Goal: Transaction & Acquisition: Purchase product/service

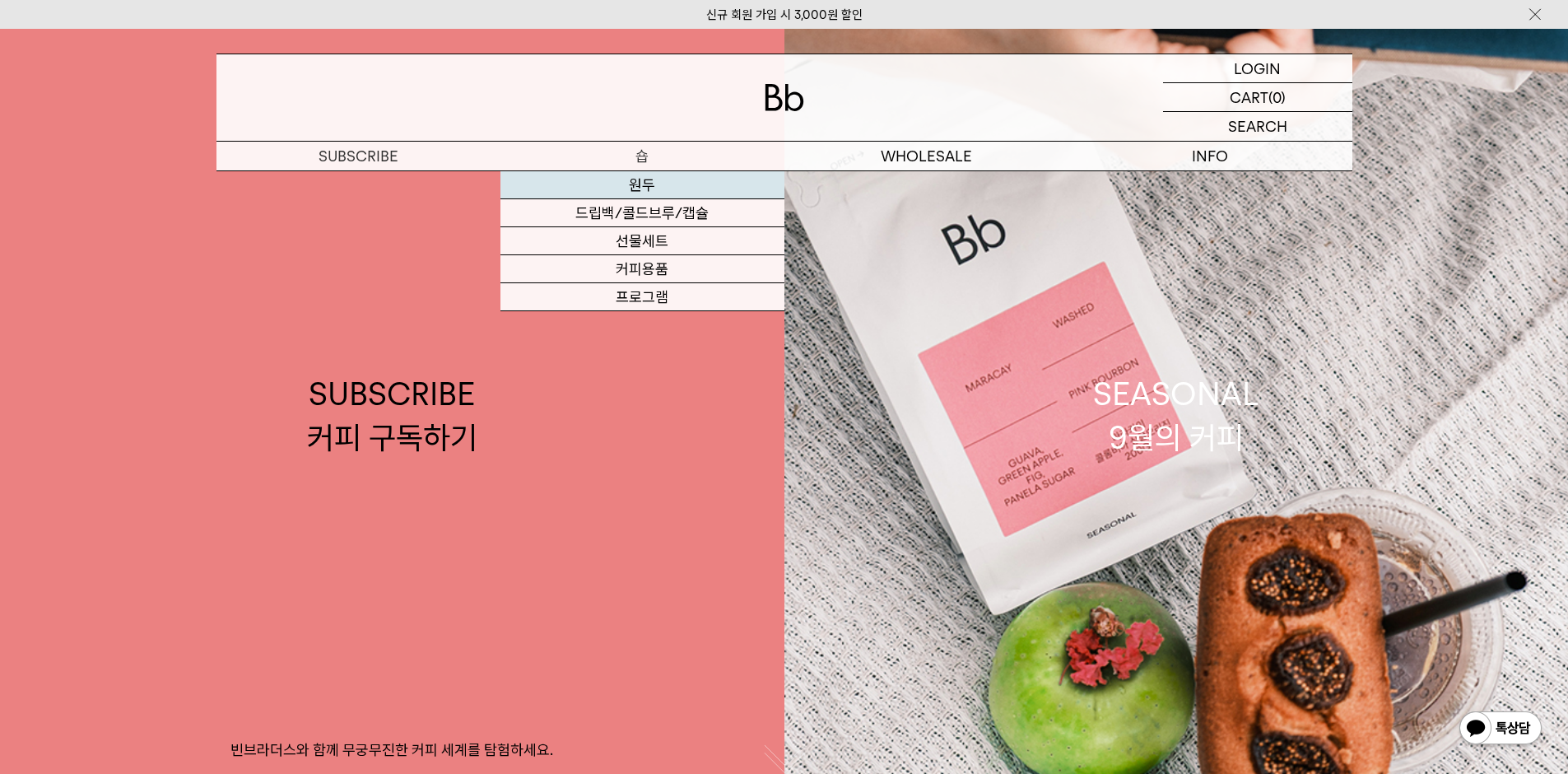
click at [640, 184] on link "원두" at bounding box center [643, 185] width 284 height 28
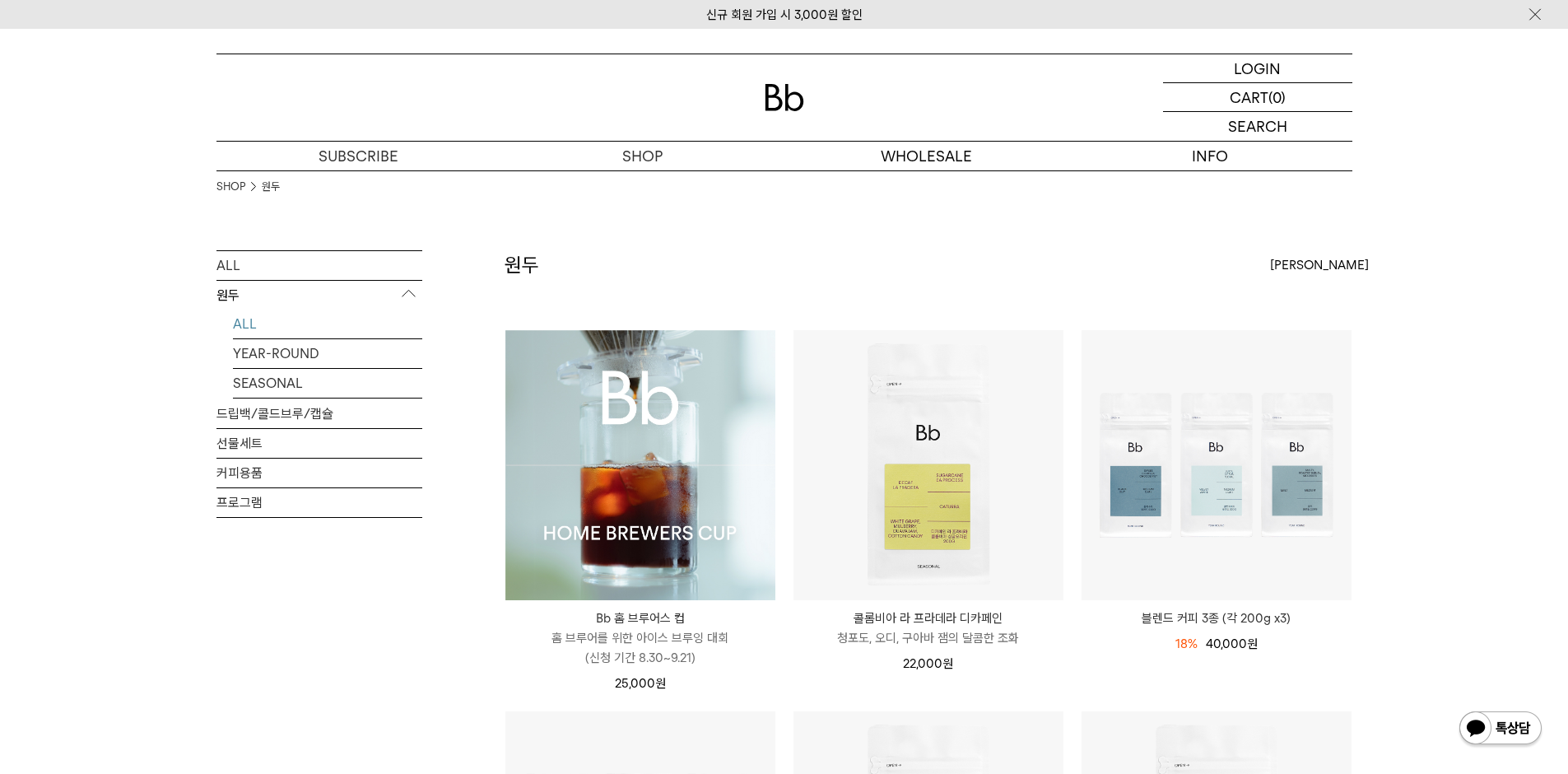
click at [622, 443] on img at bounding box center [641, 465] width 270 height 270
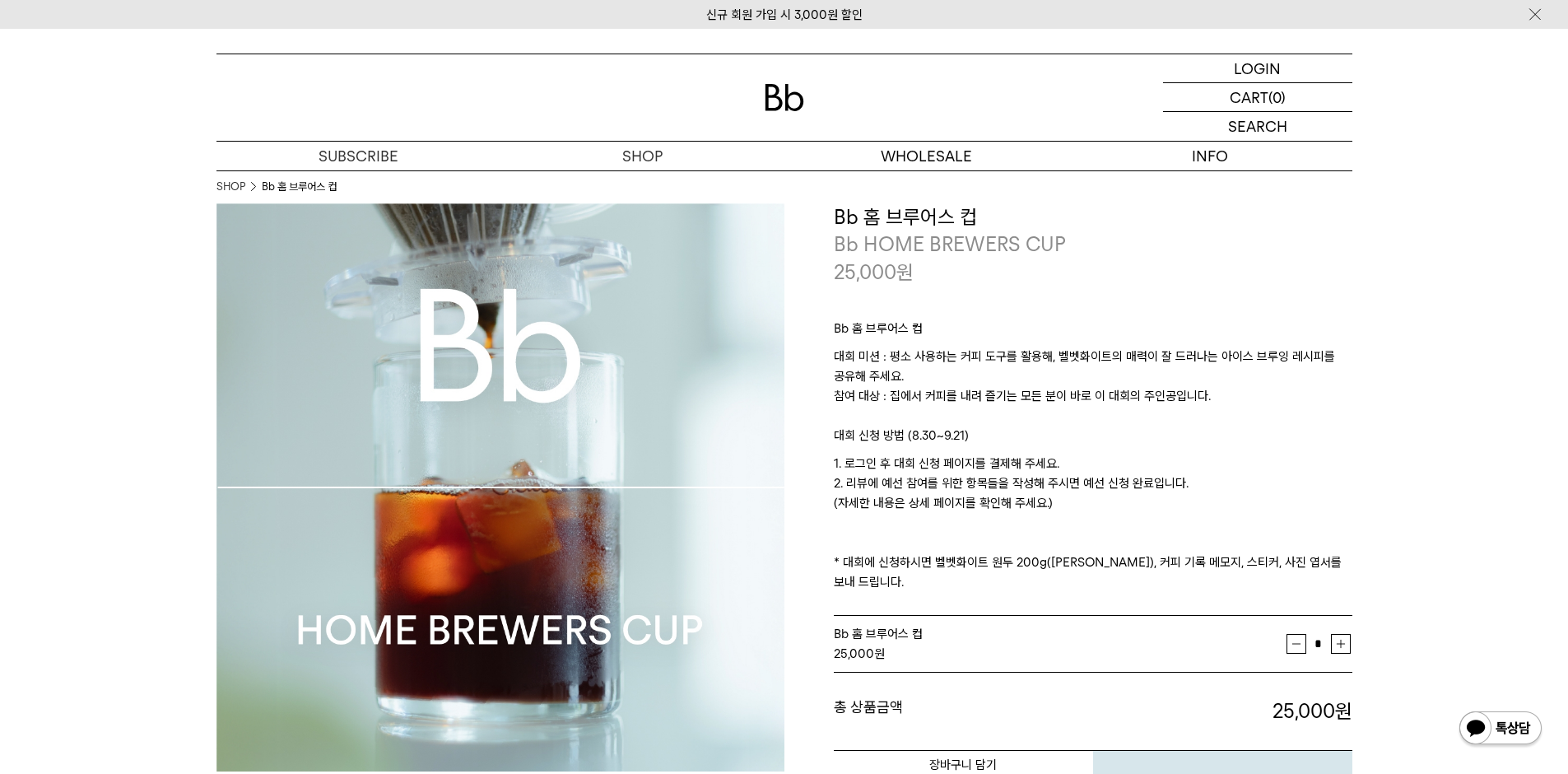
click at [863, 350] on p "대회 미션 : 평소 사용하는 커피 도구를 활용해, 벨벳화이트의 매력이 잘 드러나는 아이스 브루잉 레시피를 공유해 주세요. 참여 대상 : 집에서…" at bounding box center [1093, 387] width 518 height 79
click at [929, 393] on p "대회 미션 : 평소 사용하는 커피 도구를 활용해, 벨벳화이트의 매력이 잘 드러나는 아이스 브루잉 레시피를 공유해 주세요. 참여 대상 : 집에서…" at bounding box center [1093, 387] width 518 height 79
drag, startPoint x: 988, startPoint y: 503, endPoint x: 986, endPoint y: 489, distance: 14.1
click at [988, 495] on p "1. 로그인 후 대회 신청 페이지를 결제해 주세요. 2. 리뷰에 예선 참여를 위한 항목들을 작성해 주시면 예선 신청 완료입니다. (자세한 내용…" at bounding box center [1093, 523] width 518 height 138
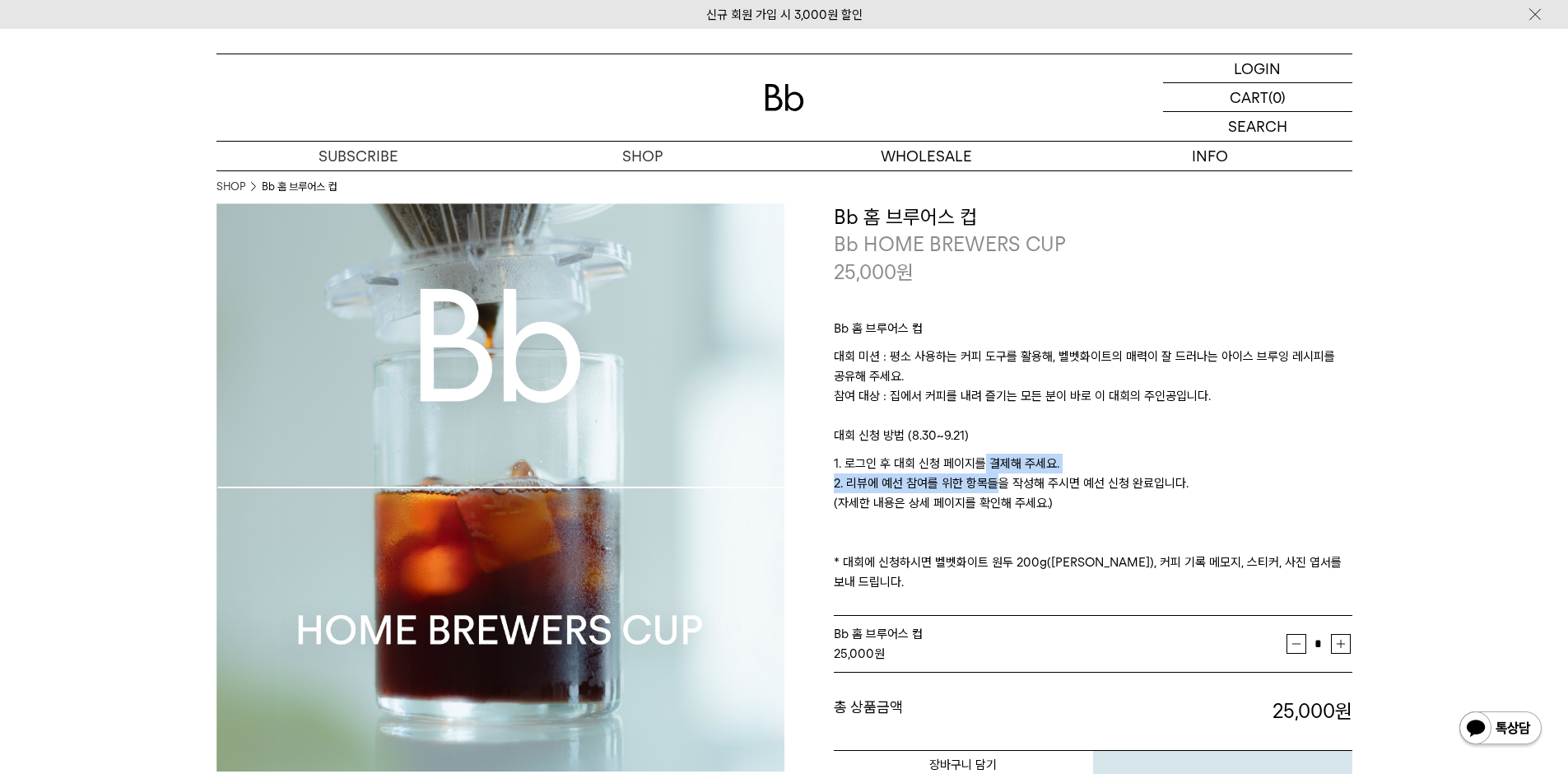
drag, startPoint x: 982, startPoint y: 465, endPoint x: 979, endPoint y: 455, distance: 10.4
click at [980, 457] on p "1. 로그인 후 대회 신청 페이지를 결제해 주세요. 2. 리뷰에 예선 참여를 위한 항목들을 작성해 주시면 예선 신청 완료입니다. (자세한 내용…" at bounding box center [1093, 523] width 518 height 138
click at [979, 455] on p "1. 로그인 후 대회 신청 페이지를 결제해 주세요. 2. 리뷰에 예선 참여를 위한 항목들을 작성해 주시면 예선 신청 완료입니다. (자세한 내용…" at bounding box center [1093, 523] width 518 height 138
click at [979, 449] on p "대회 신청 방법 (8.30~9.21)" at bounding box center [1093, 440] width 518 height 28
click at [979, 444] on p "대회 신청 방법 (8.30~9.21)" at bounding box center [1093, 440] width 518 height 28
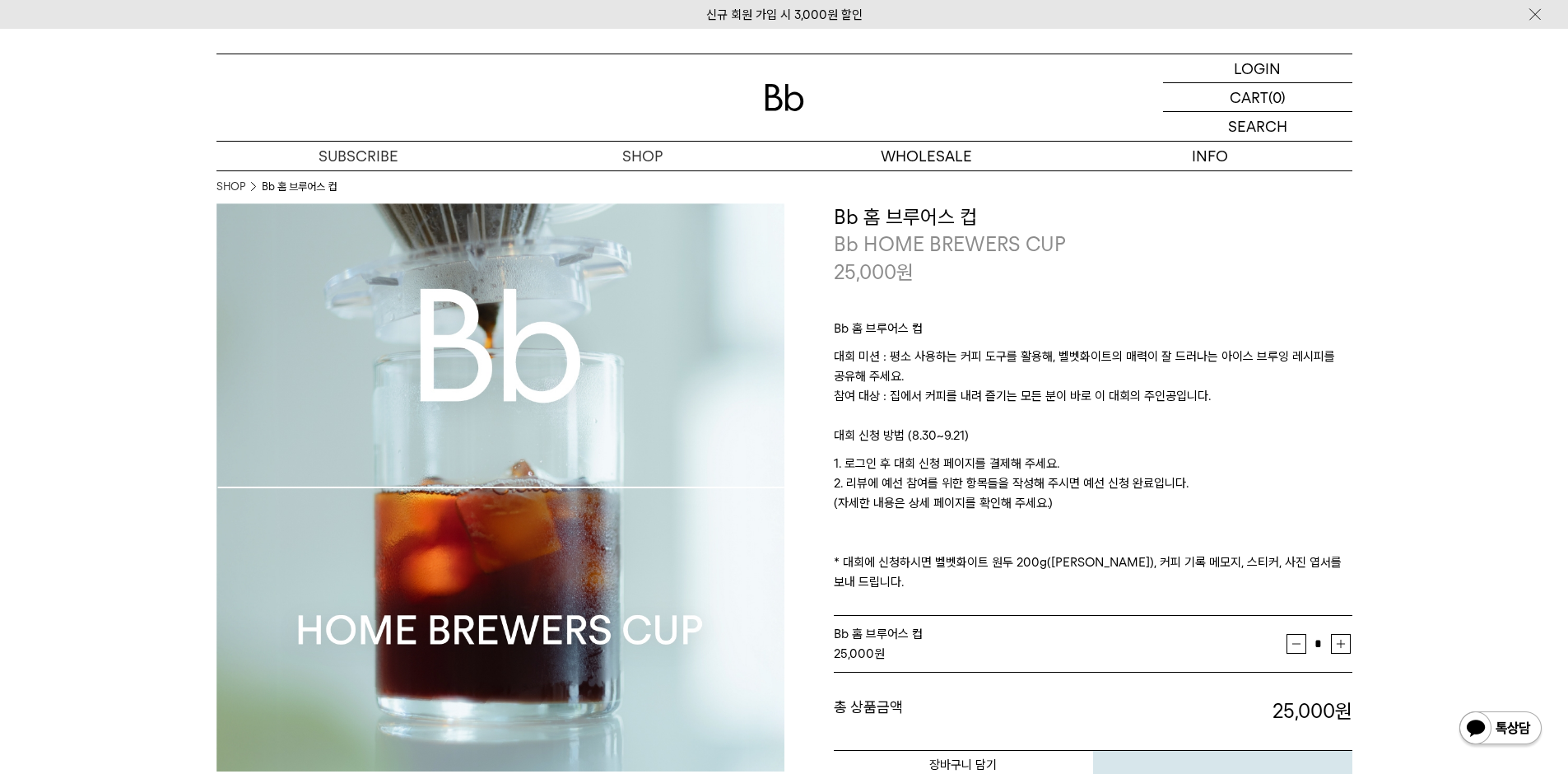
click at [979, 440] on p "대회 신청 방법 (8.30~9.21)" at bounding box center [1093, 440] width 518 height 28
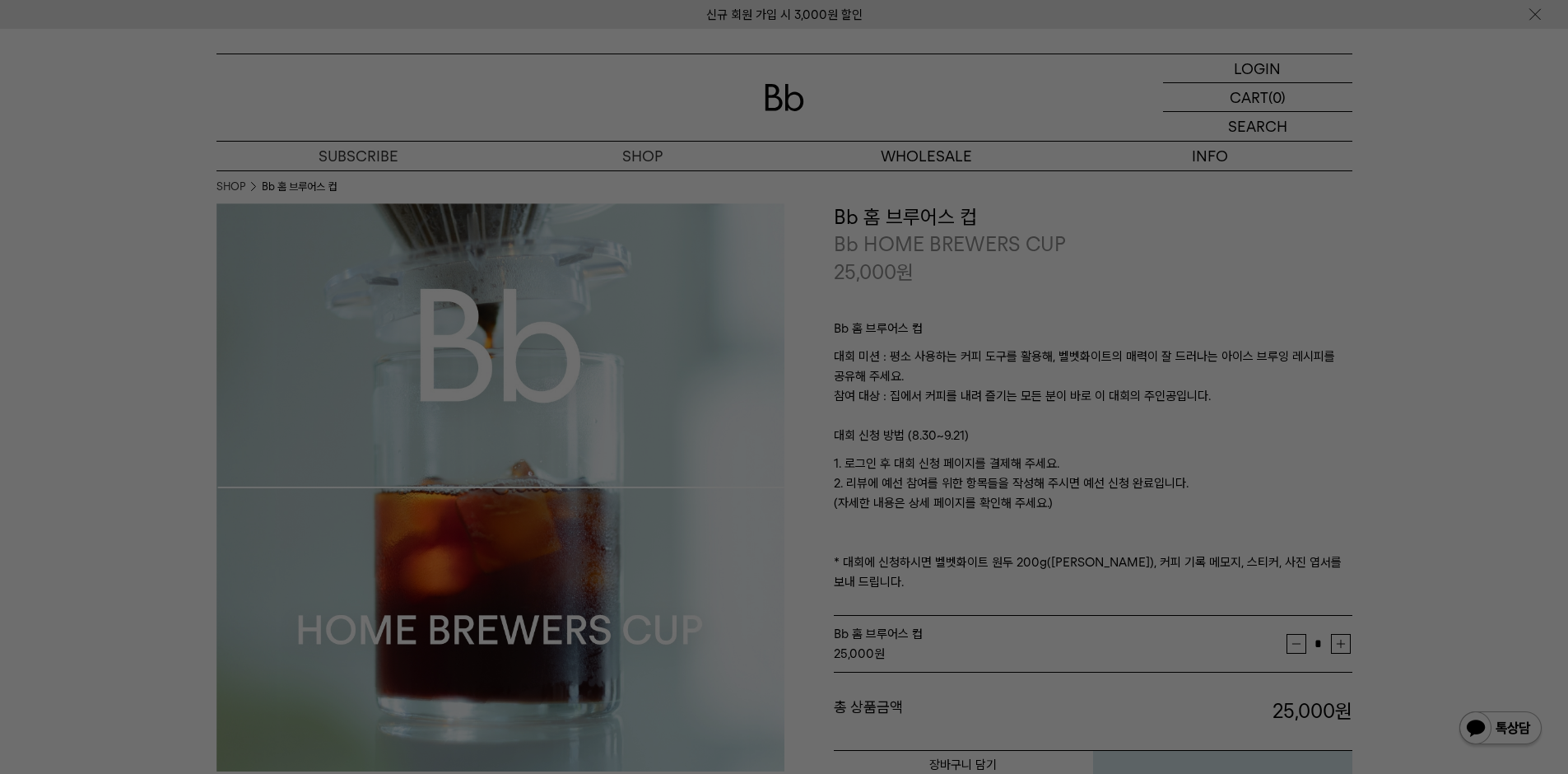
click at [1085, 515] on div at bounding box center [784, 387] width 1568 height 774
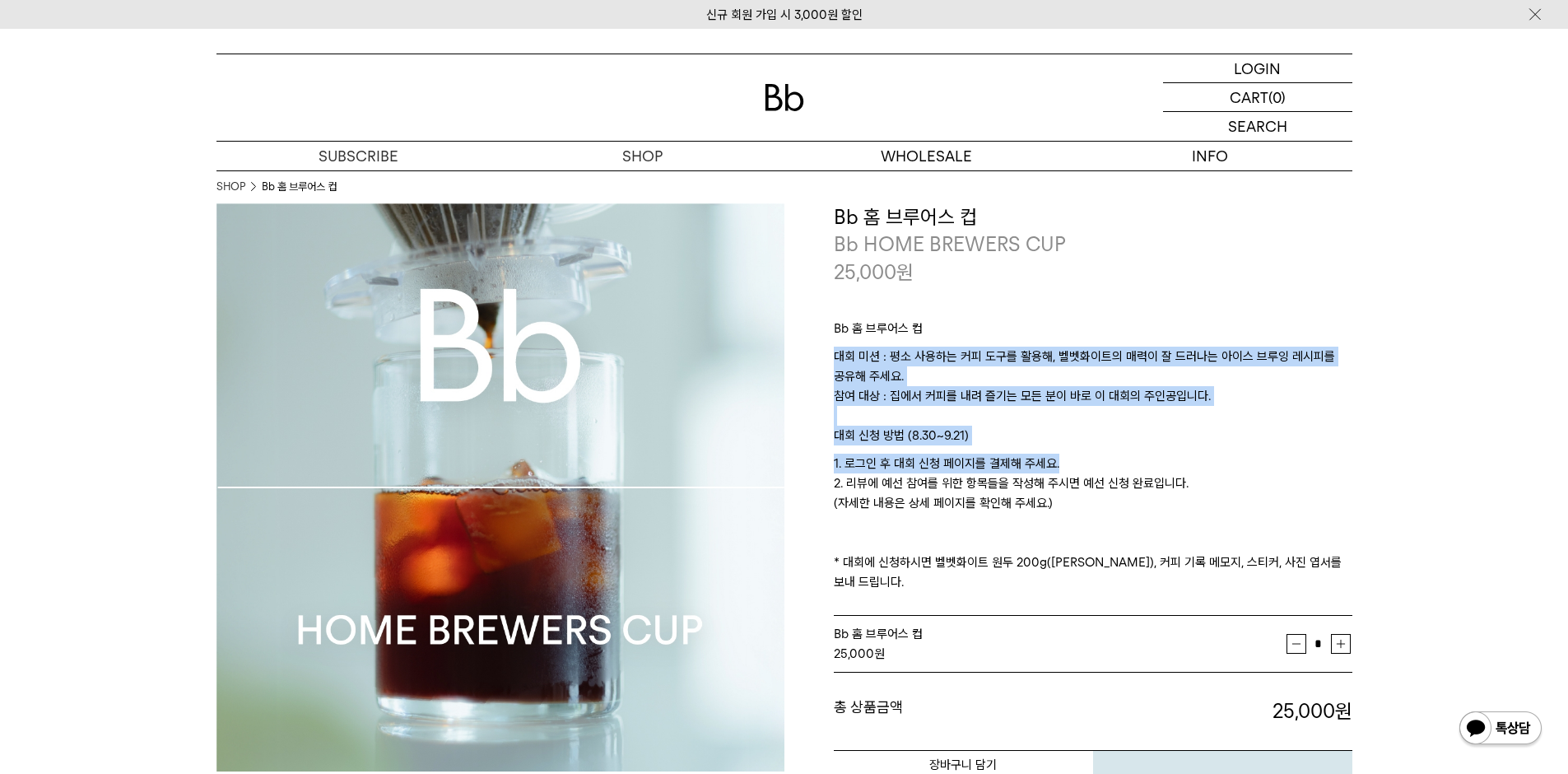
drag, startPoint x: 1023, startPoint y: 322, endPoint x: 1089, endPoint y: 460, distance: 153.0
click at [1089, 460] on div "Bb 홈 브루어스 컵 대회 미션 : 평소 사용하는 커피 도구를 활용해, 벨벳화이트의 매력이 잘 드러나는 아이스 브루잉 레시피를 공유해 주세요.…" at bounding box center [1093, 452] width 518 height 331
click at [1089, 460] on p "1. 로그인 후 대회 신청 페이지를 결제해 주세요. 2. 리뷰에 예선 참여를 위한 항목들을 작성해 주시면 예선 신청 완료입니다. (자세한 내용…" at bounding box center [1093, 523] width 518 height 138
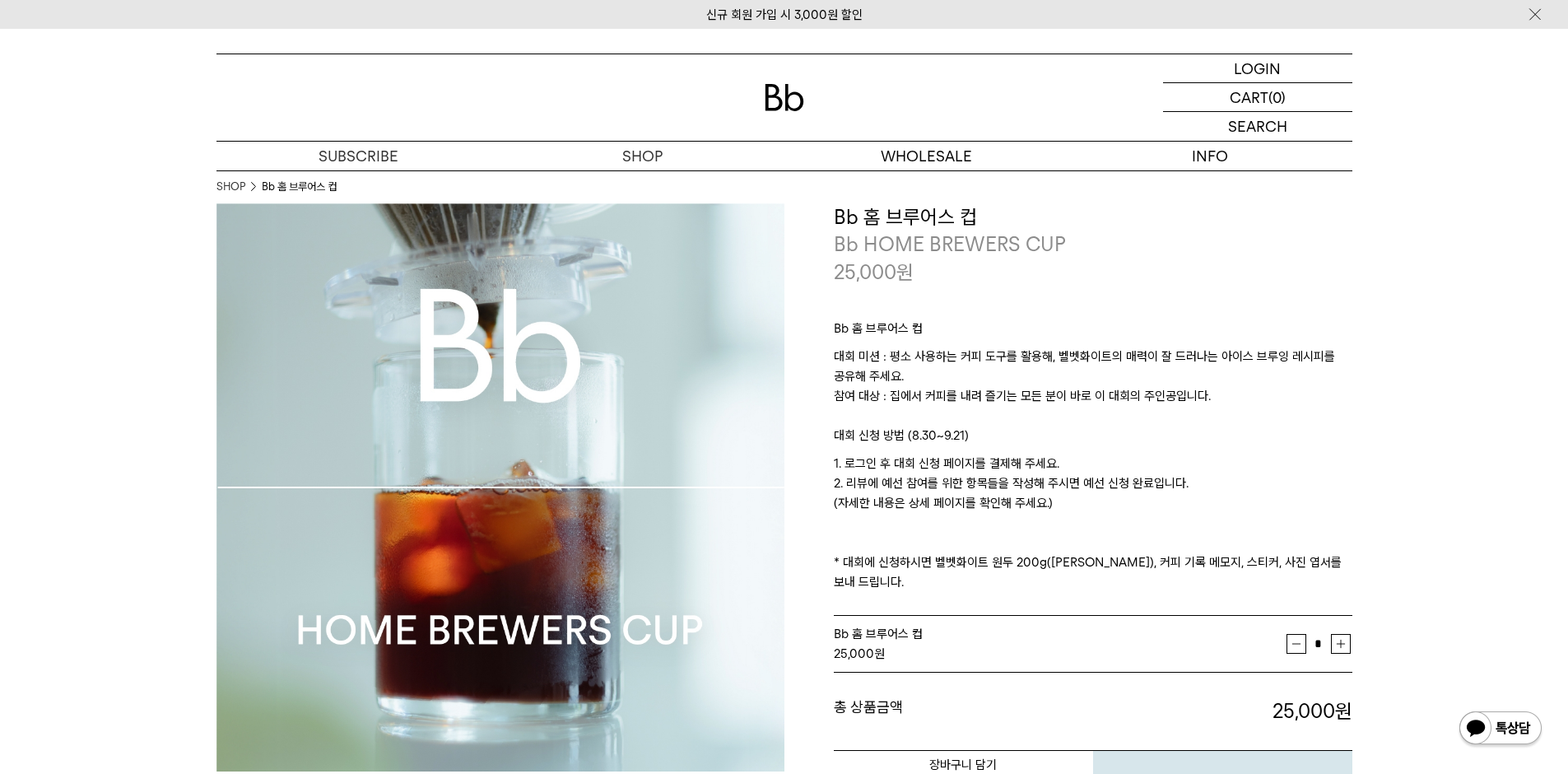
click at [1089, 459] on p "1. 로그인 후 대회 신청 페이지를 결제해 주세요. 2. 리뷰에 예선 참여를 위한 항목들을 작성해 주시면 예선 신청 완료입니다. (자세한 내용…" at bounding box center [1093, 523] width 518 height 138
click at [1083, 428] on p "대회 신청 방법 (8.30~9.21)" at bounding box center [1093, 440] width 518 height 28
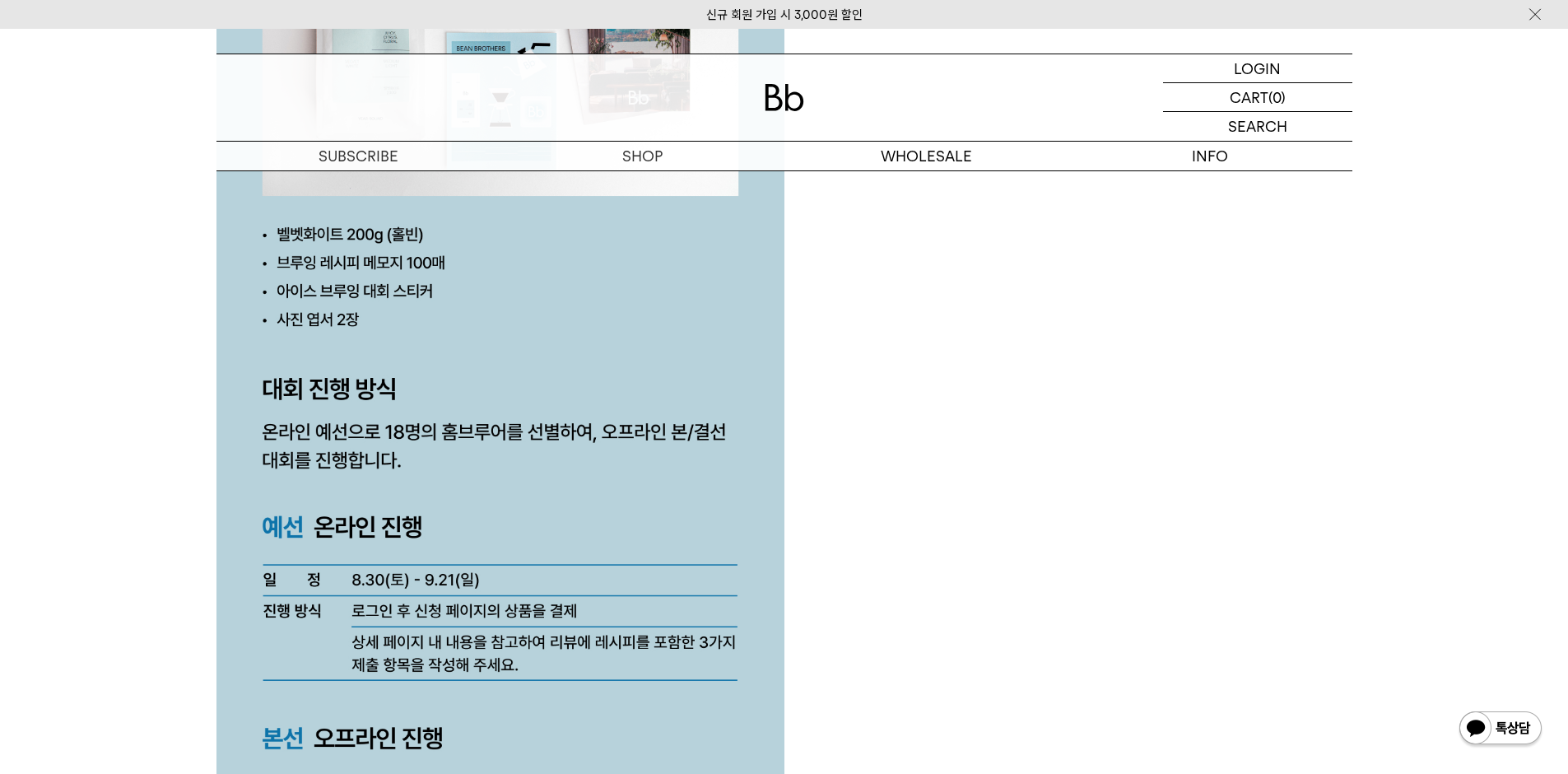
scroll to position [4200, 0]
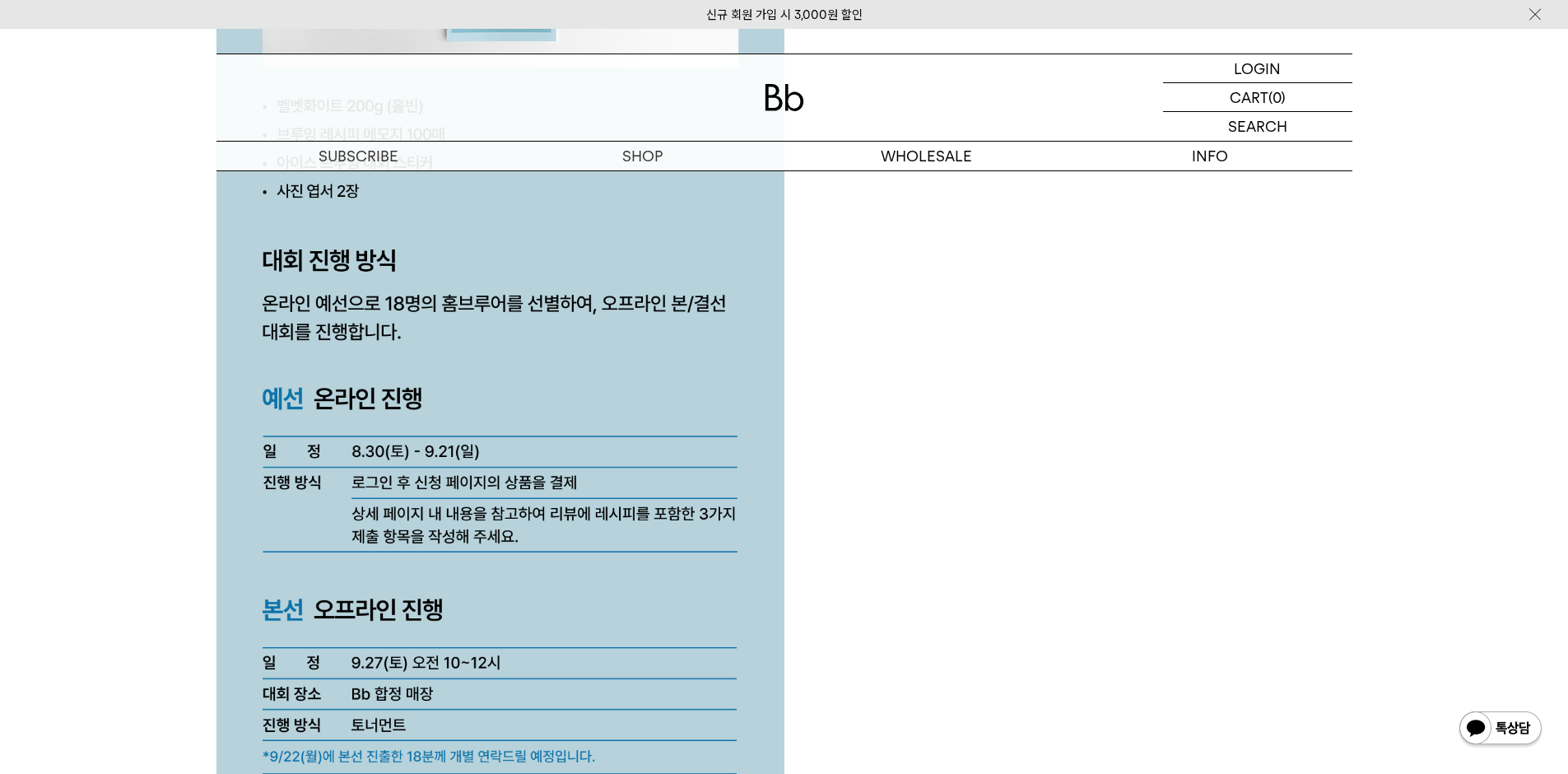
scroll to position [4283, 0]
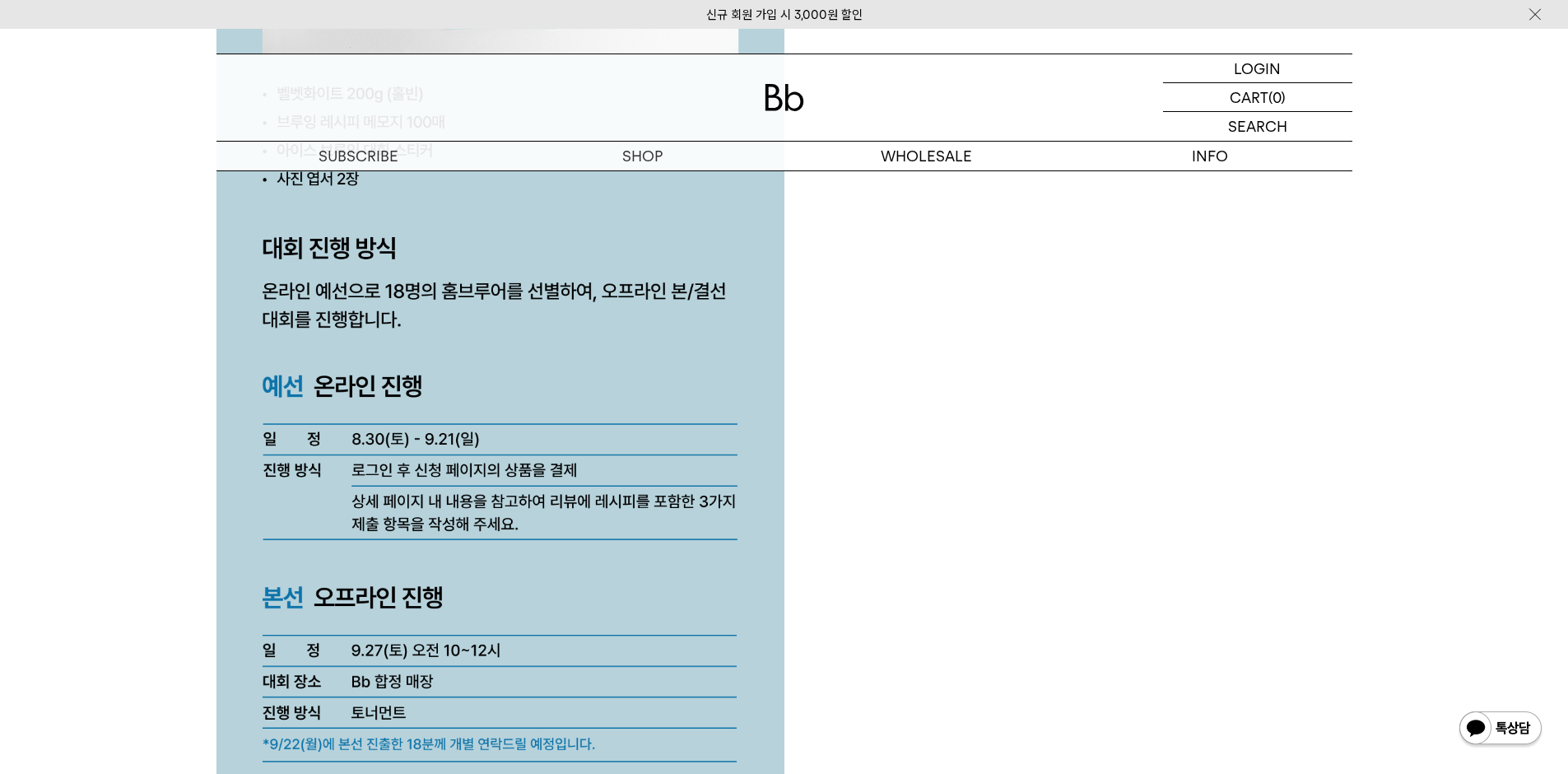
click at [872, 589] on div at bounding box center [784, 421] width 1136 height 7295
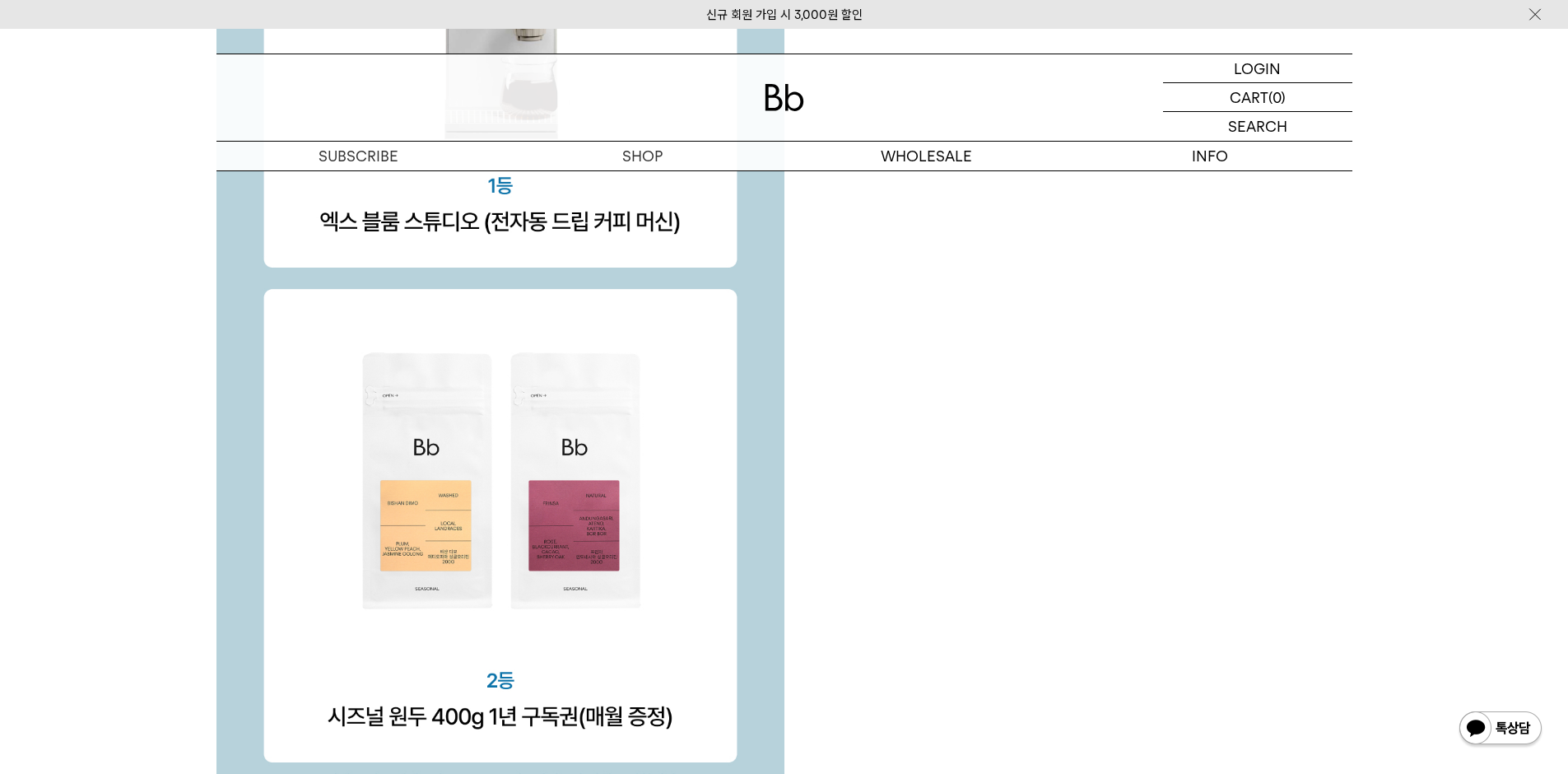
scroll to position [5437, 0]
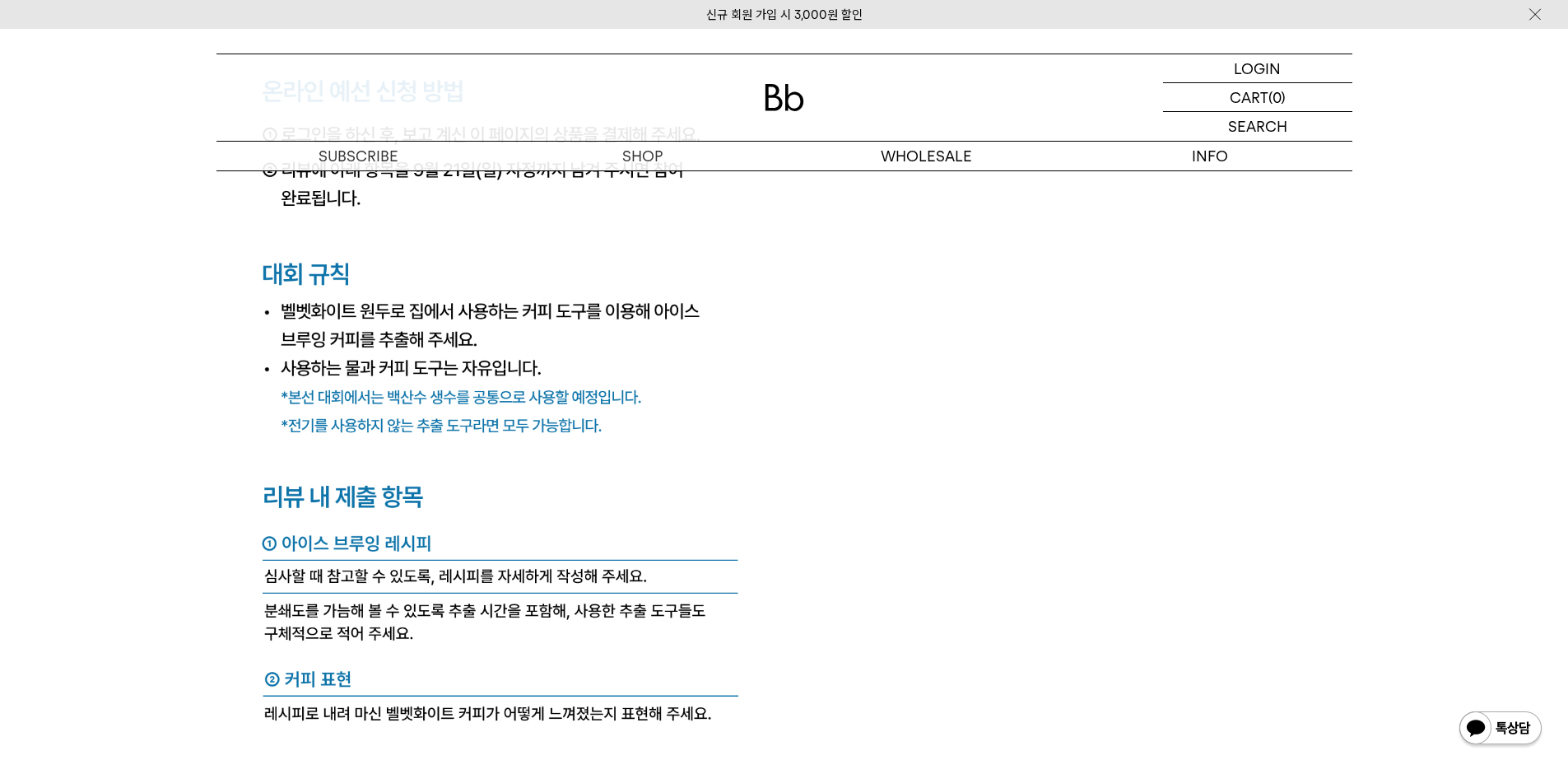
scroll to position [6177, 0]
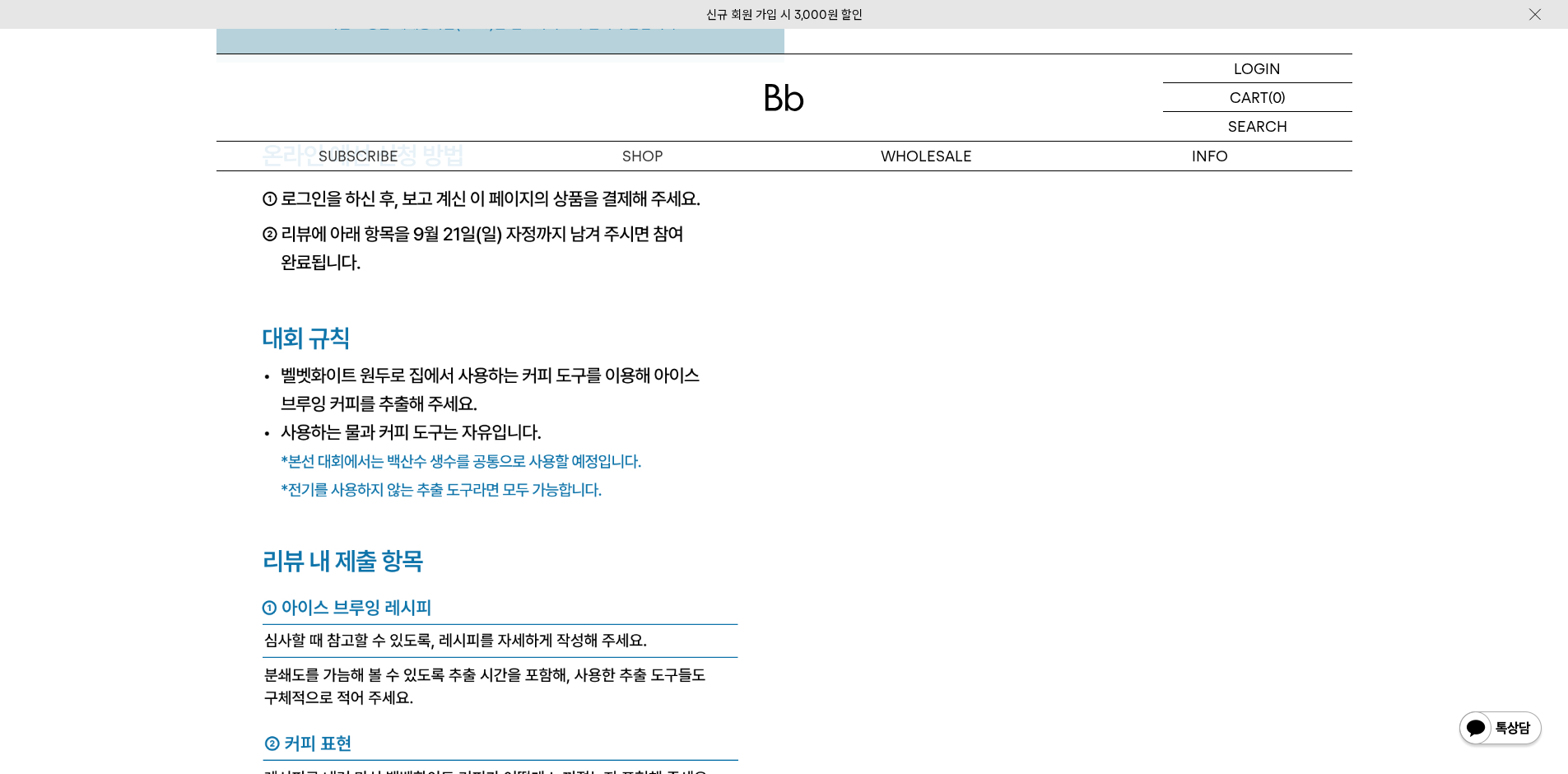
scroll to position [6095, 0]
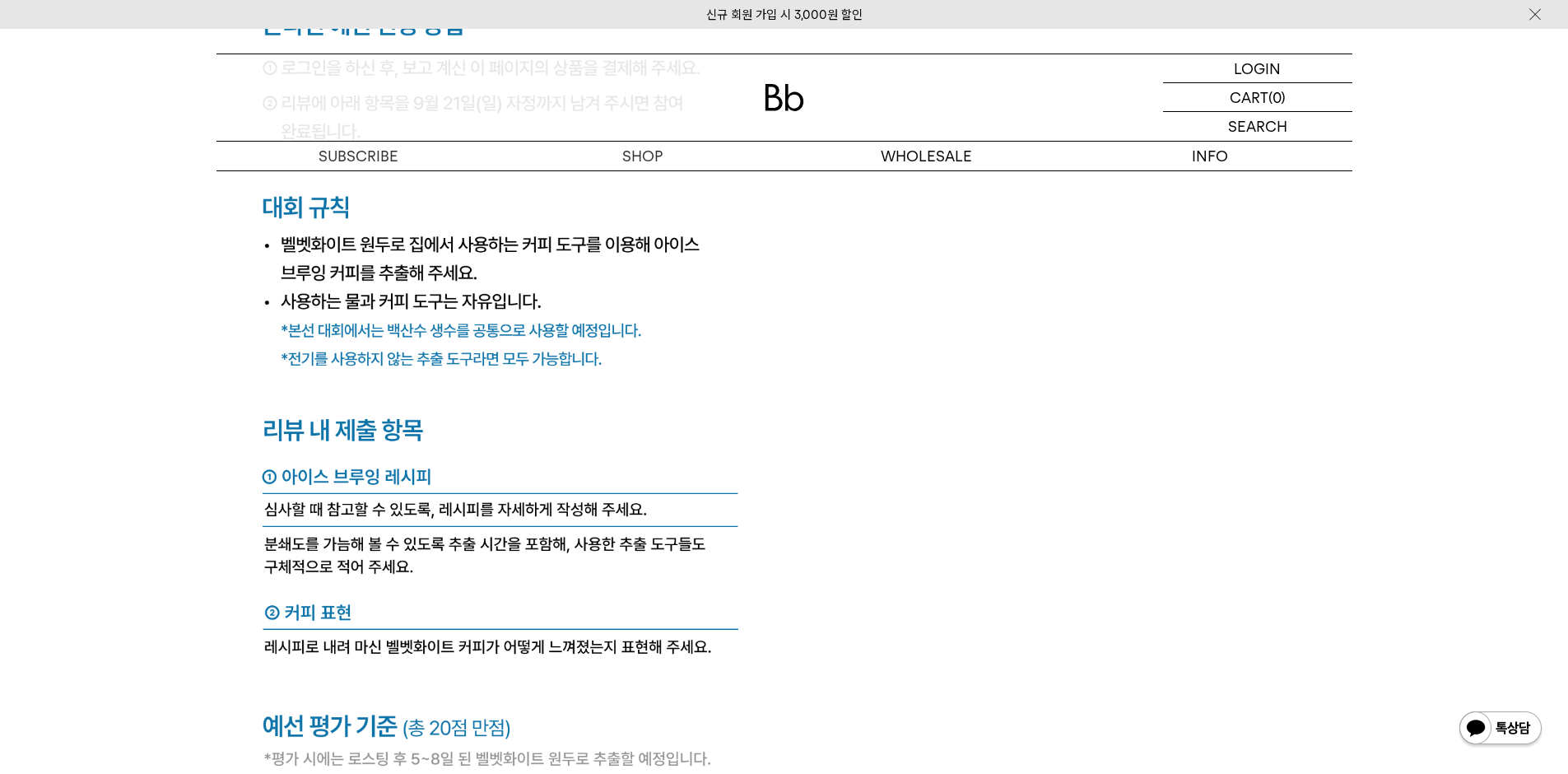
scroll to position [6177, 0]
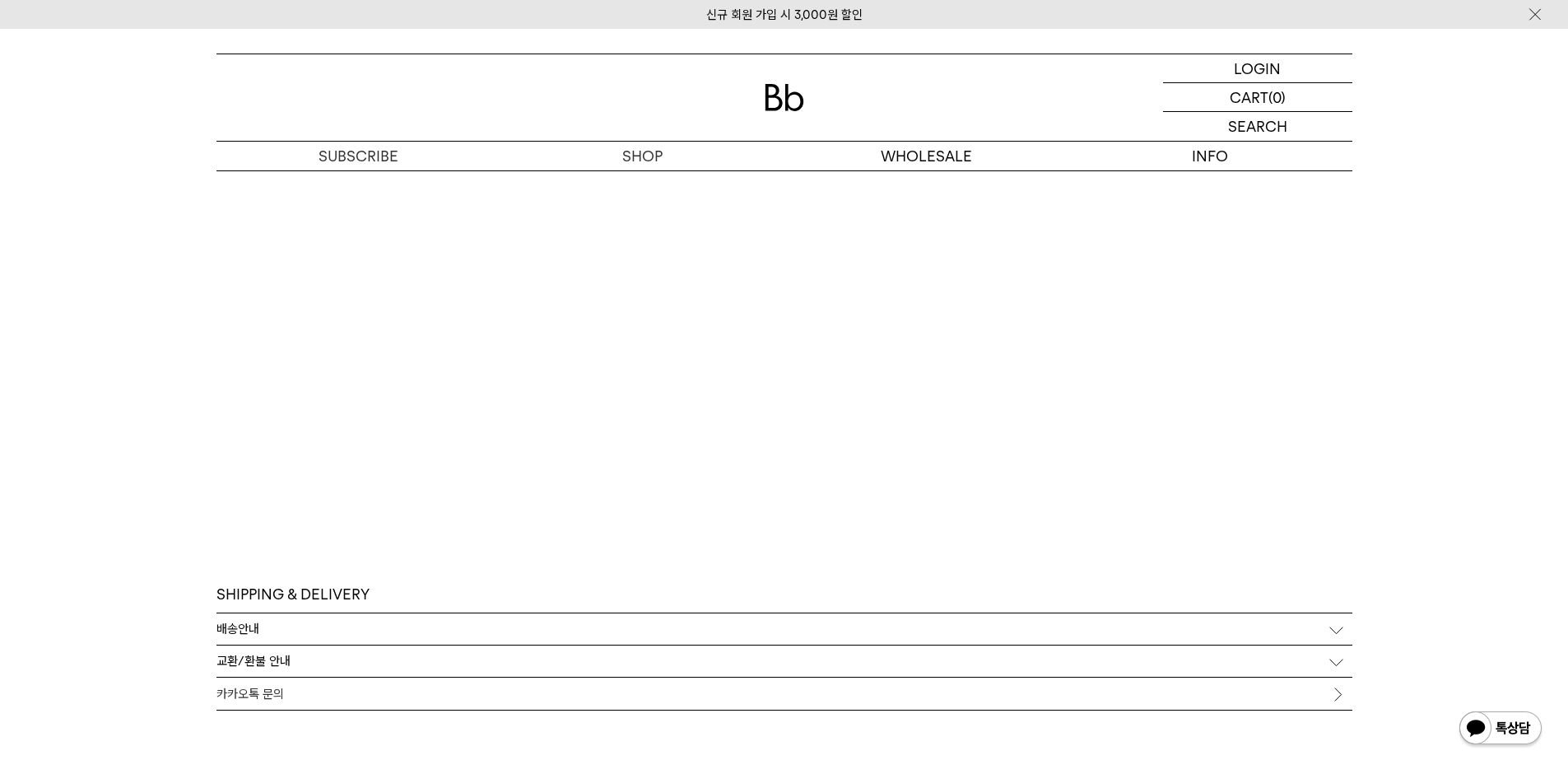
scroll to position [8483, 0]
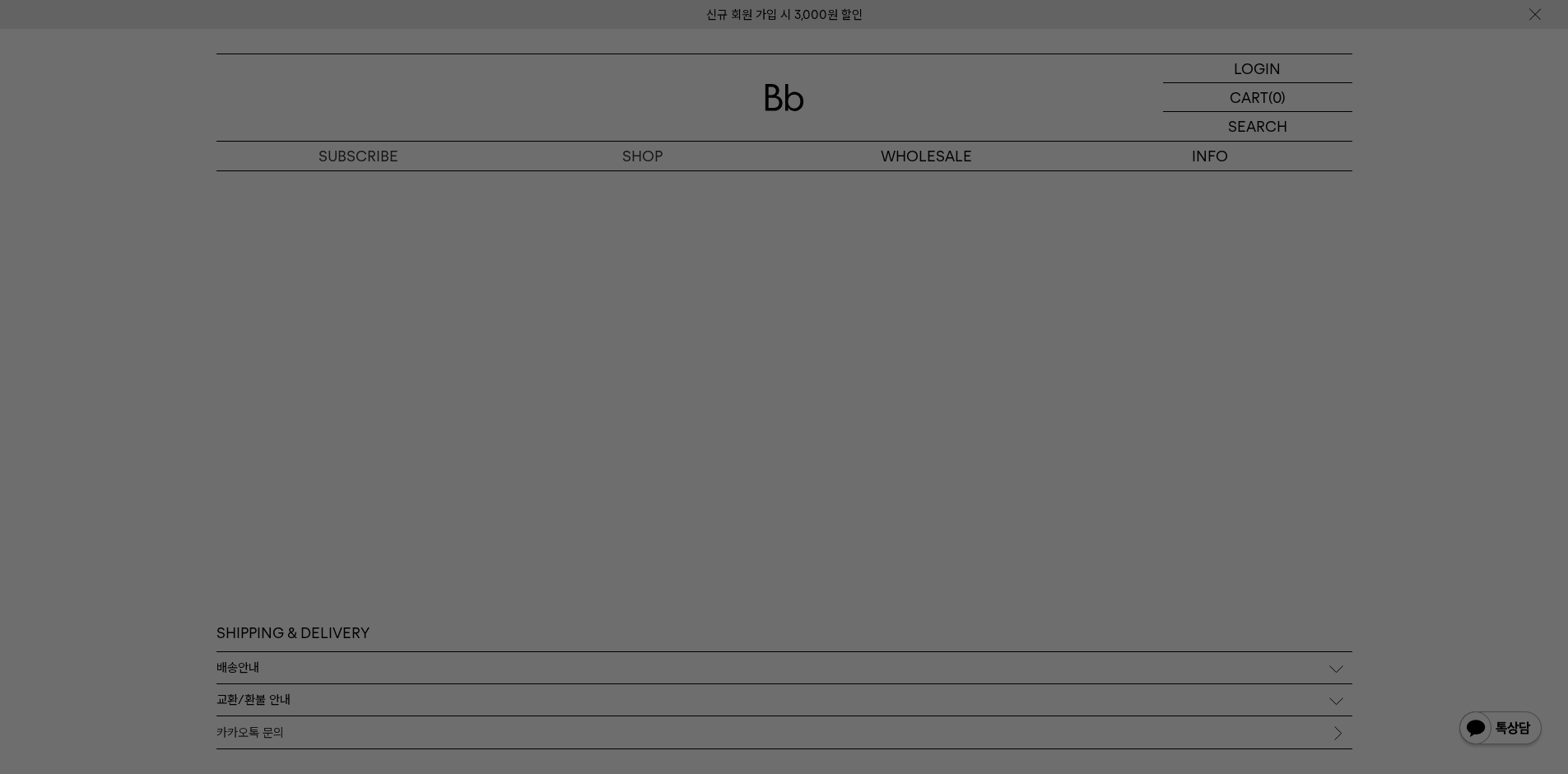
click at [901, 338] on div at bounding box center [784, 387] width 1568 height 774
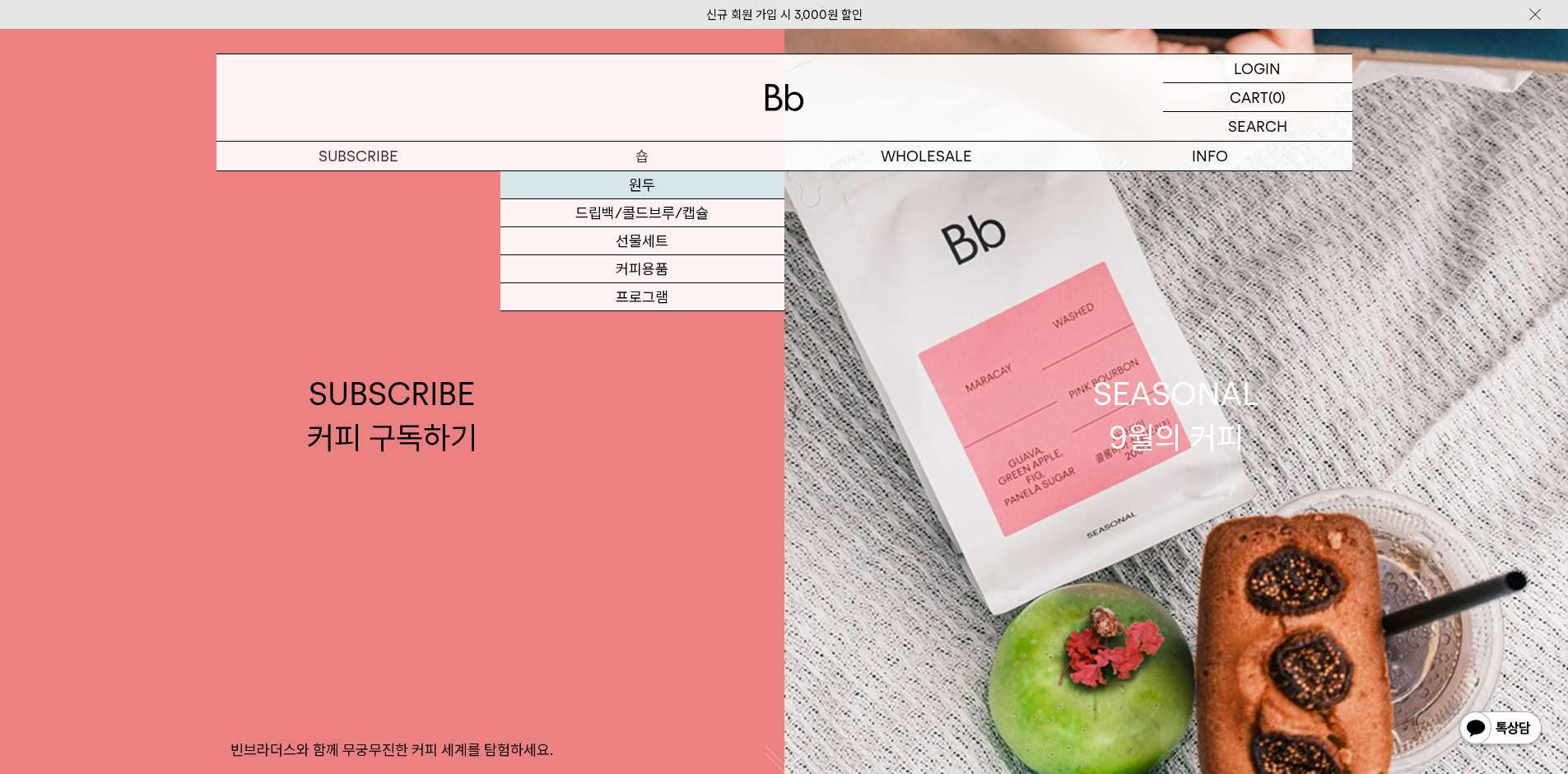
click at [641, 184] on link "원두" at bounding box center [643, 185] width 284 height 28
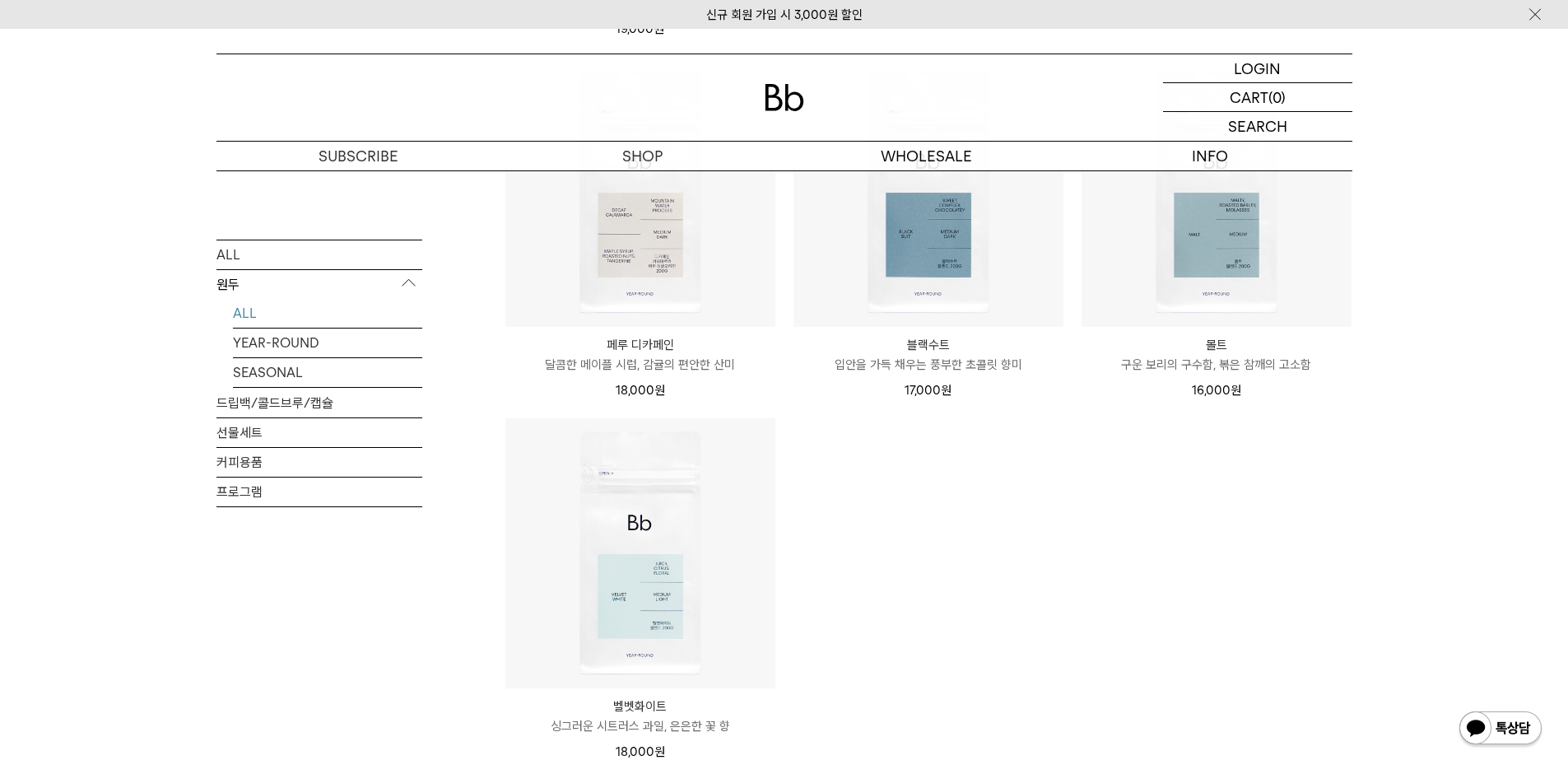
scroll to position [1483, 0]
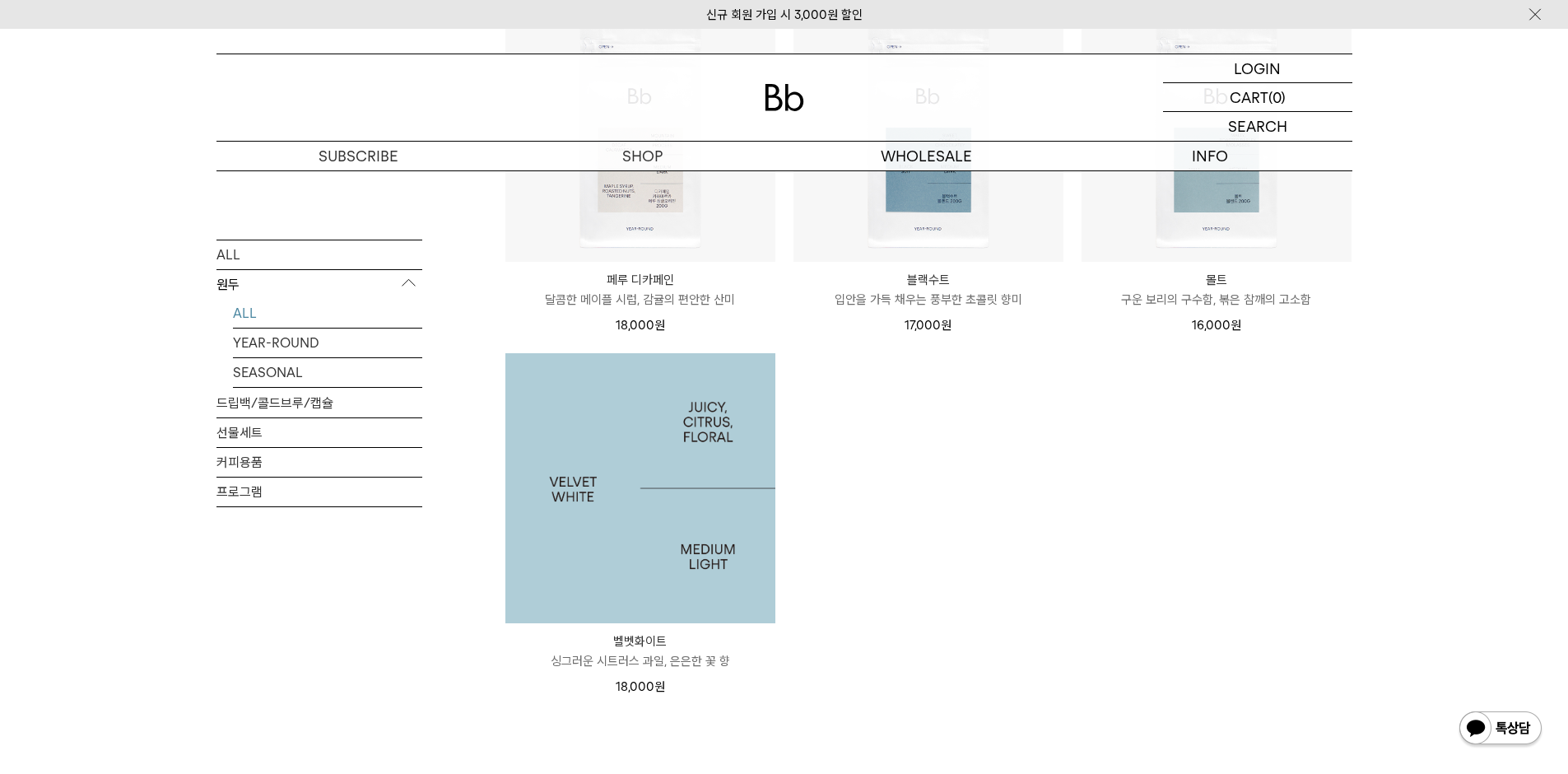
click at [731, 483] on img at bounding box center [641, 488] width 270 height 270
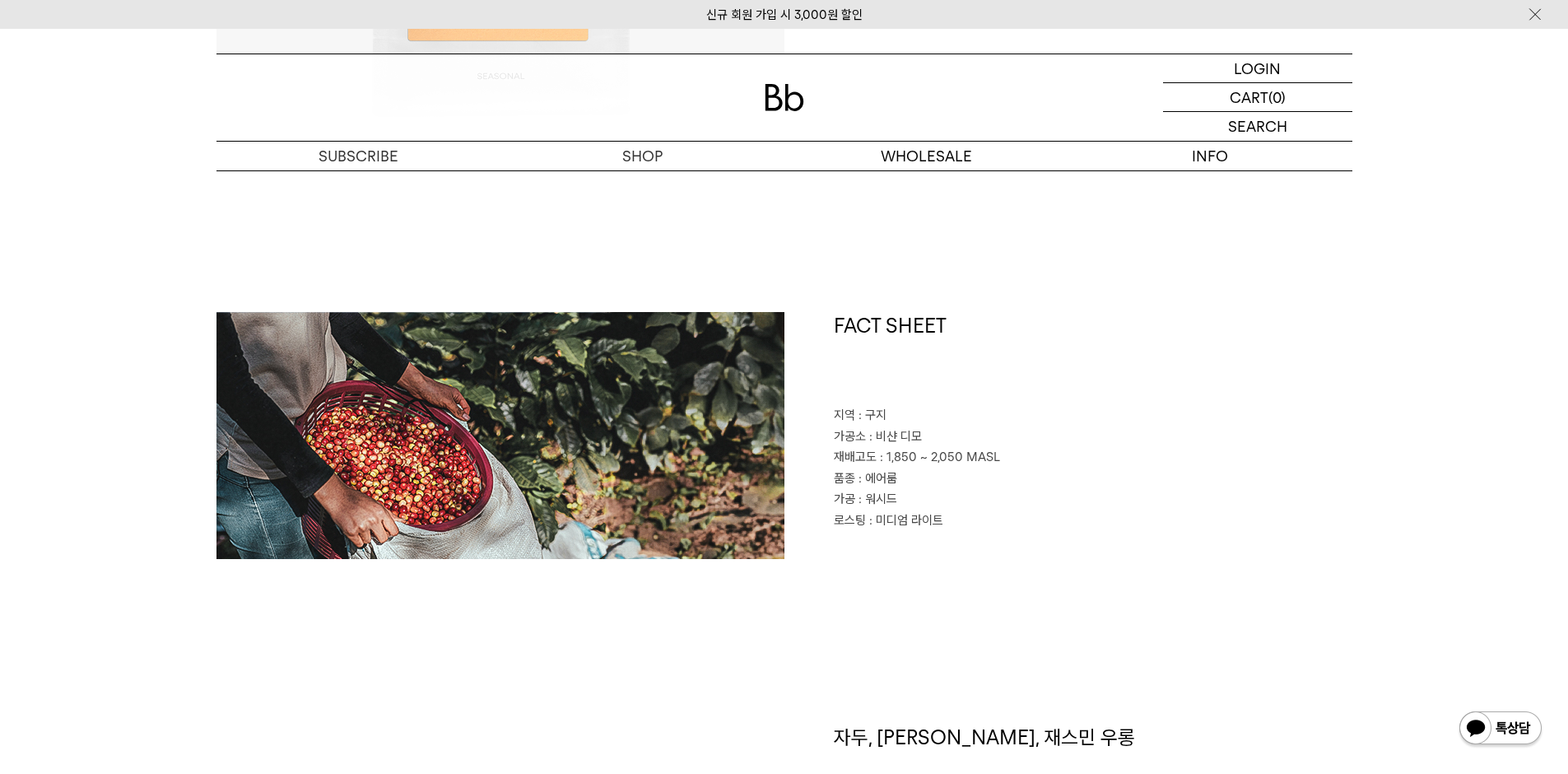
scroll to position [988, 0]
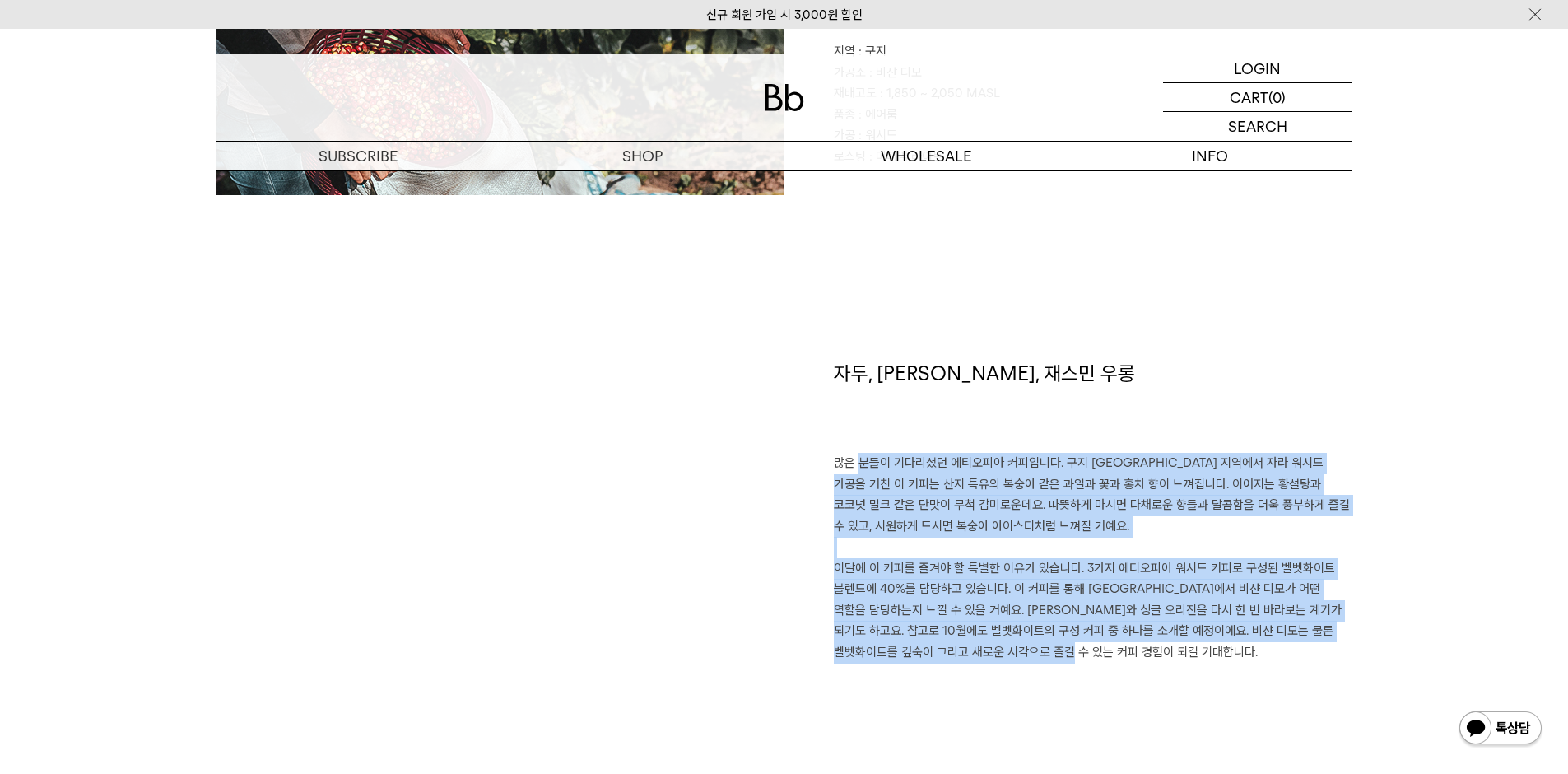
drag, startPoint x: 841, startPoint y: 461, endPoint x: 1189, endPoint y: 718, distance: 432.6
click at [1191, 723] on div "자두, 황도, 재스민 우롱 많은 분들이 기다리셨던 에티오피아 커피입니다. 구지 샤키소 지역에서 자라 워시드 가공을 거친 이 커피는 산지 특유의…" at bounding box center [1068, 573] width 568 height 426
click at [1188, 715] on div "자두, 황도, 재스민 우롱 많은 분들이 기다리셨던 에티오피아 커피입니다. 구지 샤키소 지역에서 자라 워시드 가공을 거친 이 커피는 산지 특유의…" at bounding box center [1068, 573] width 568 height 426
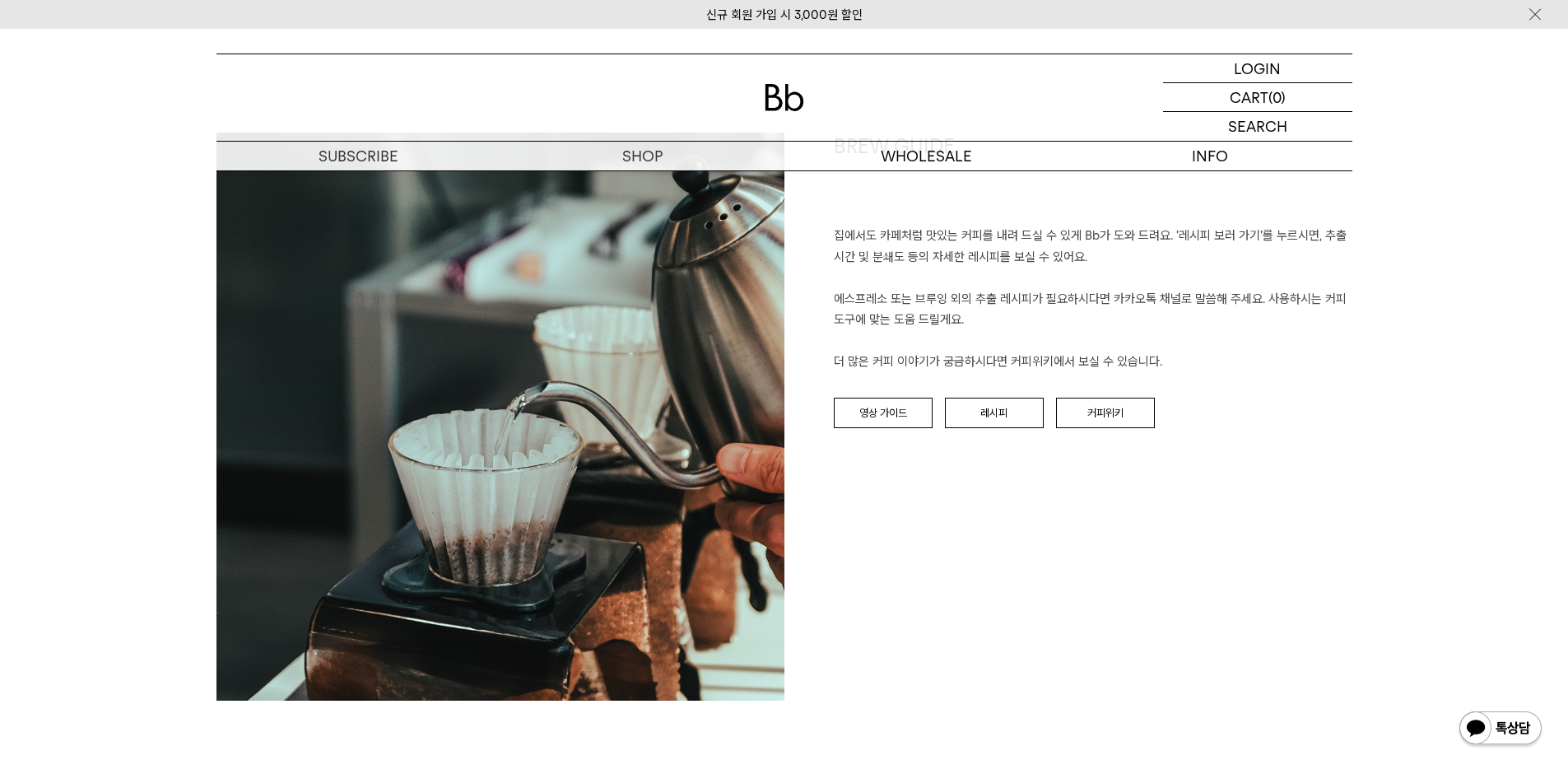
scroll to position [1812, 0]
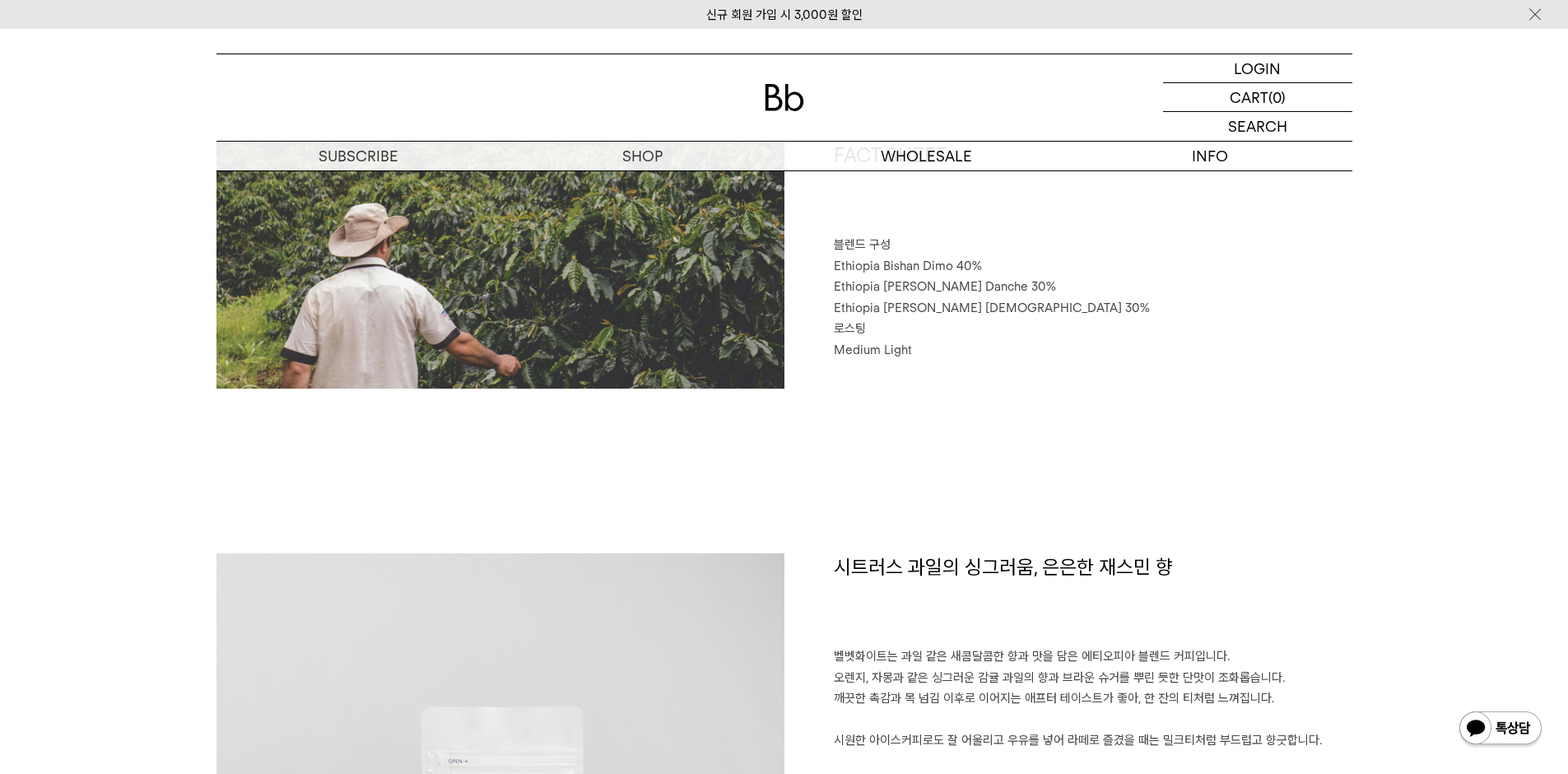
scroll to position [741, 0]
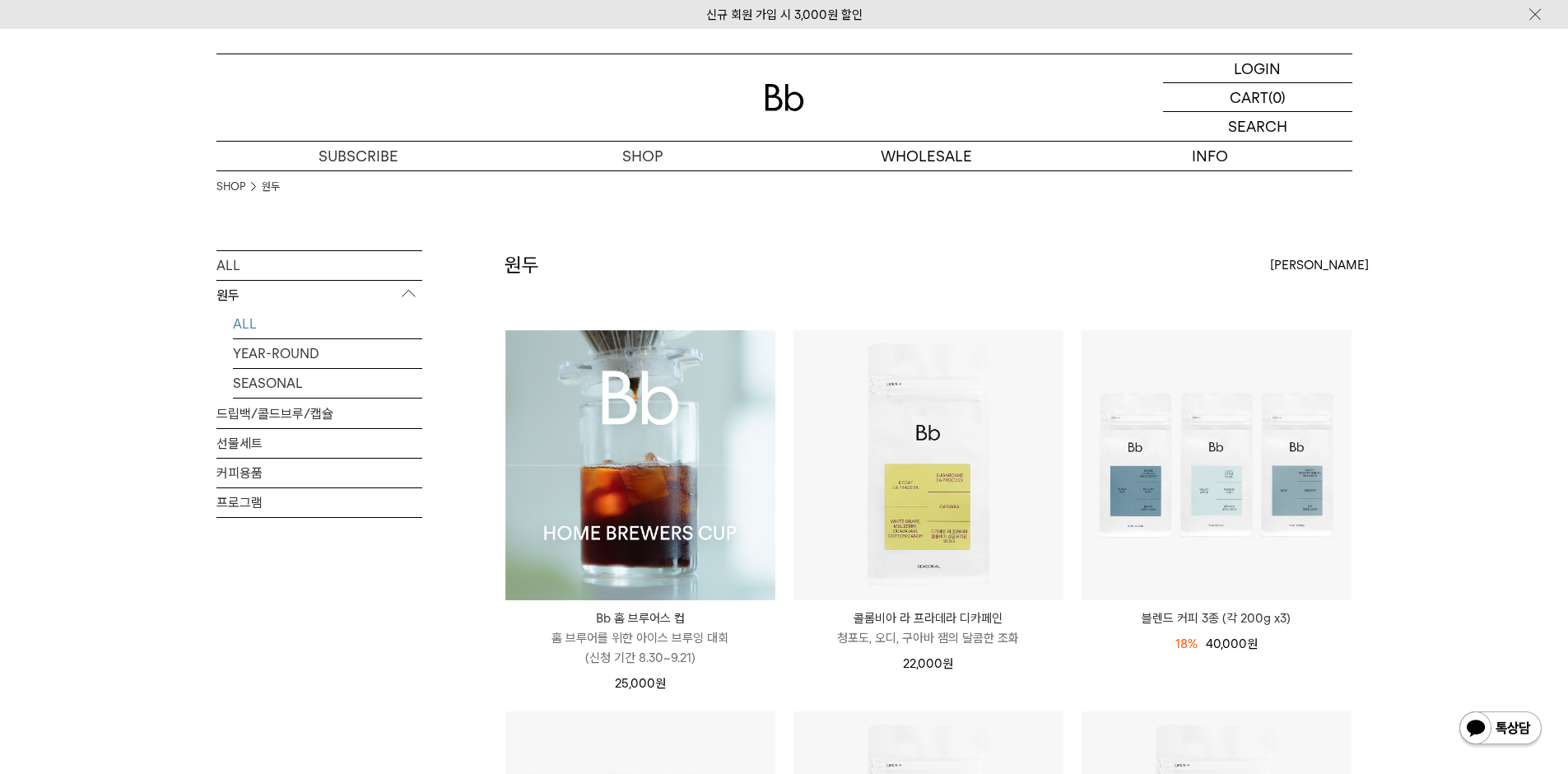
click at [647, 413] on img at bounding box center [641, 465] width 270 height 270
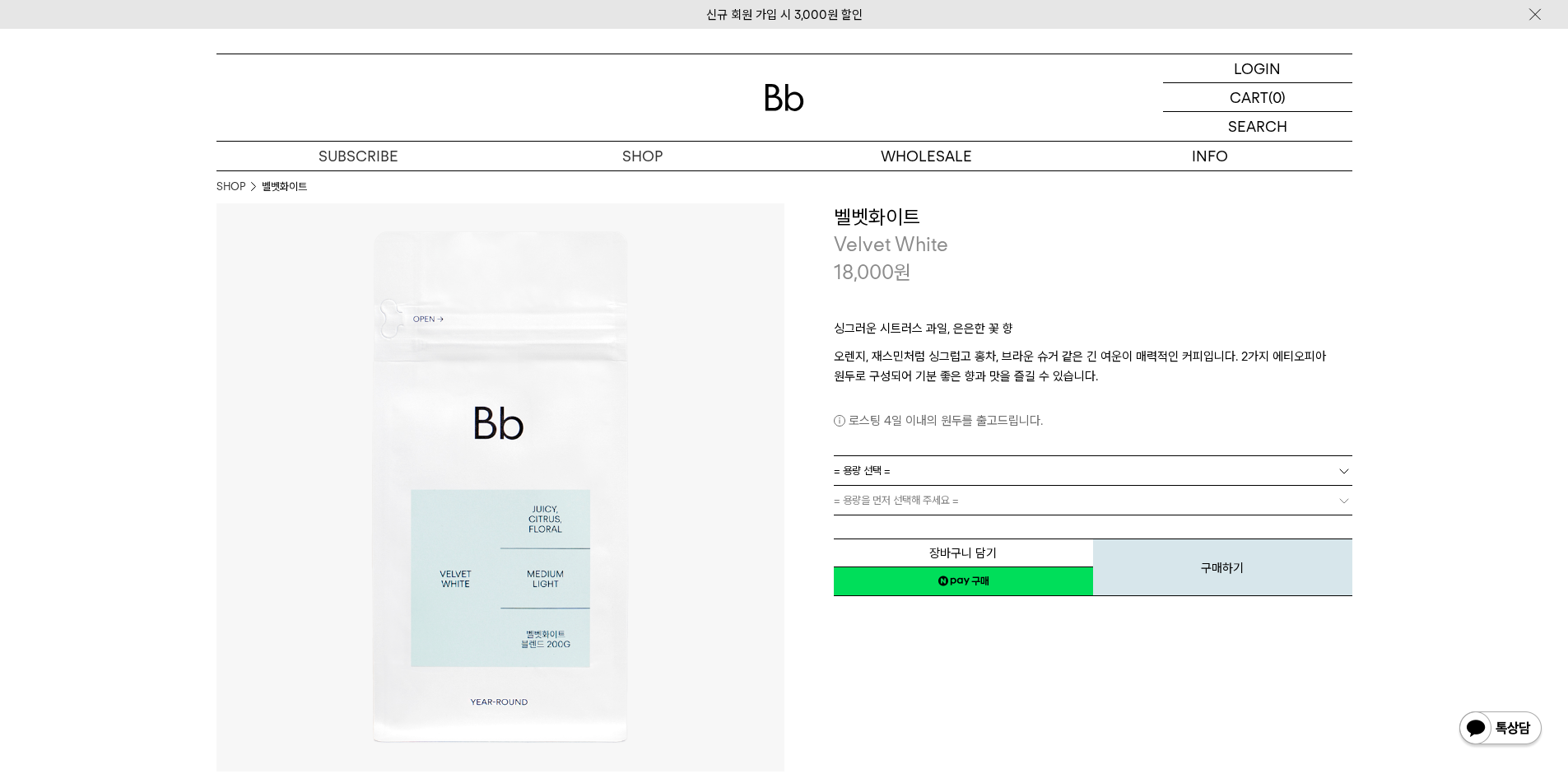
click at [877, 473] on span "= 용량 선택 =" at bounding box center [862, 470] width 57 height 29
click at [866, 472] on span "= 용량 선택 =" at bounding box center [862, 470] width 57 height 29
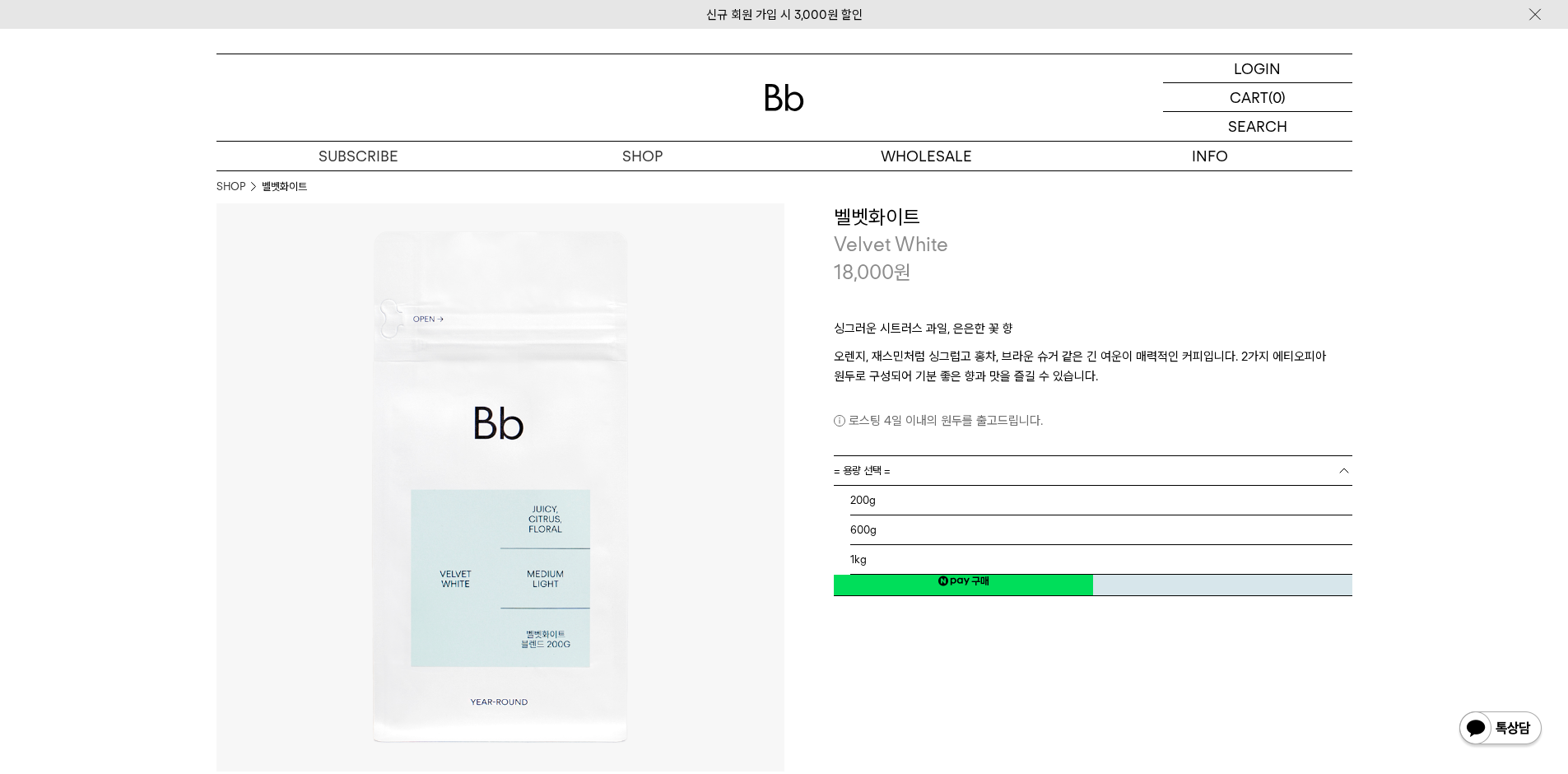
click at [866, 476] on span "= 용량 선택 =" at bounding box center [862, 470] width 57 height 29
click at [867, 511] on li "200g" at bounding box center [1102, 501] width 503 height 30
click at [854, 462] on span "200g" at bounding box center [847, 470] width 26 height 29
click at [852, 532] on li "600g" at bounding box center [1102, 530] width 503 height 30
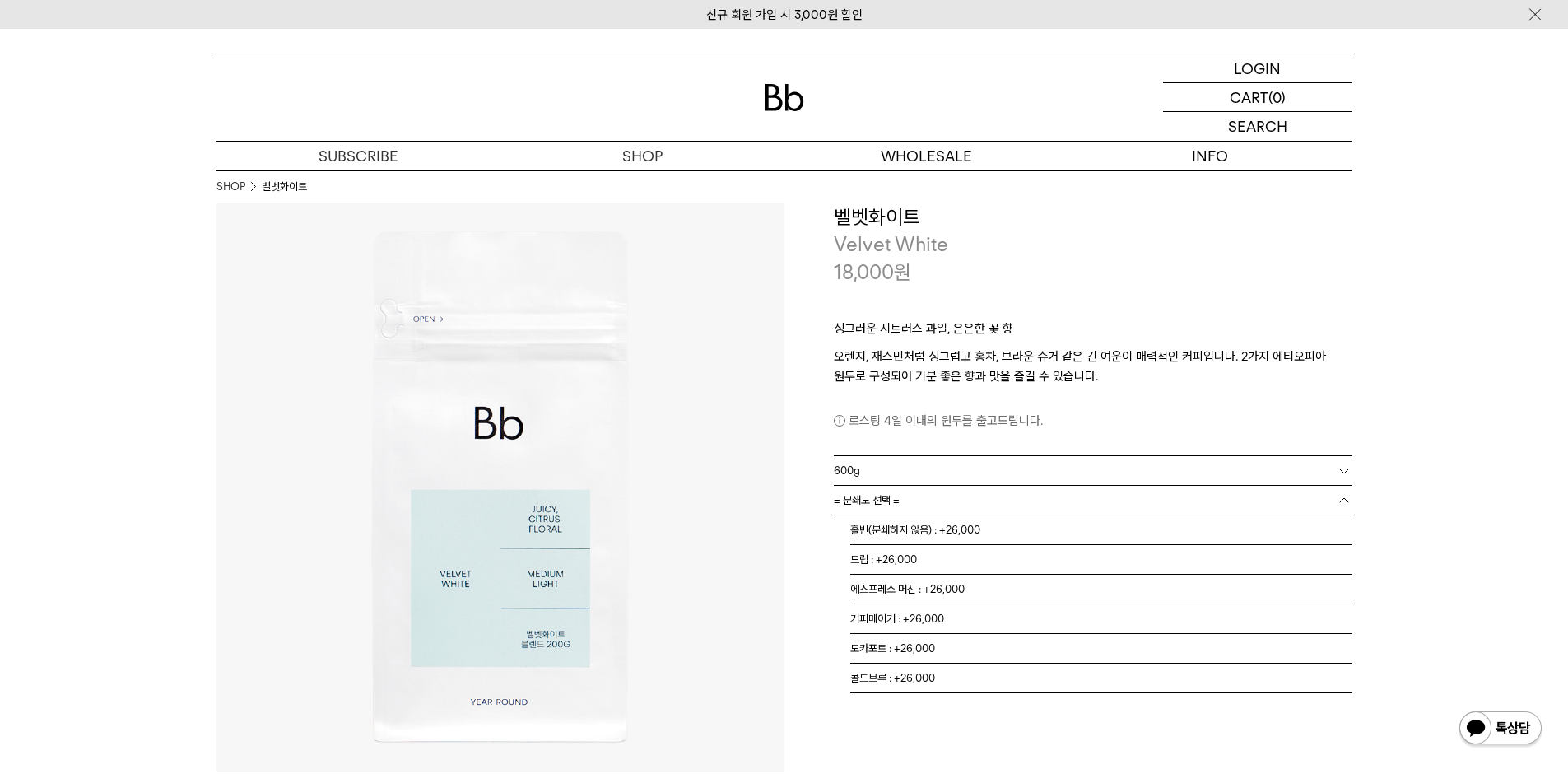
click at [872, 504] on span "= 분쇄도 선택 =" at bounding box center [866, 500] width 66 height 29
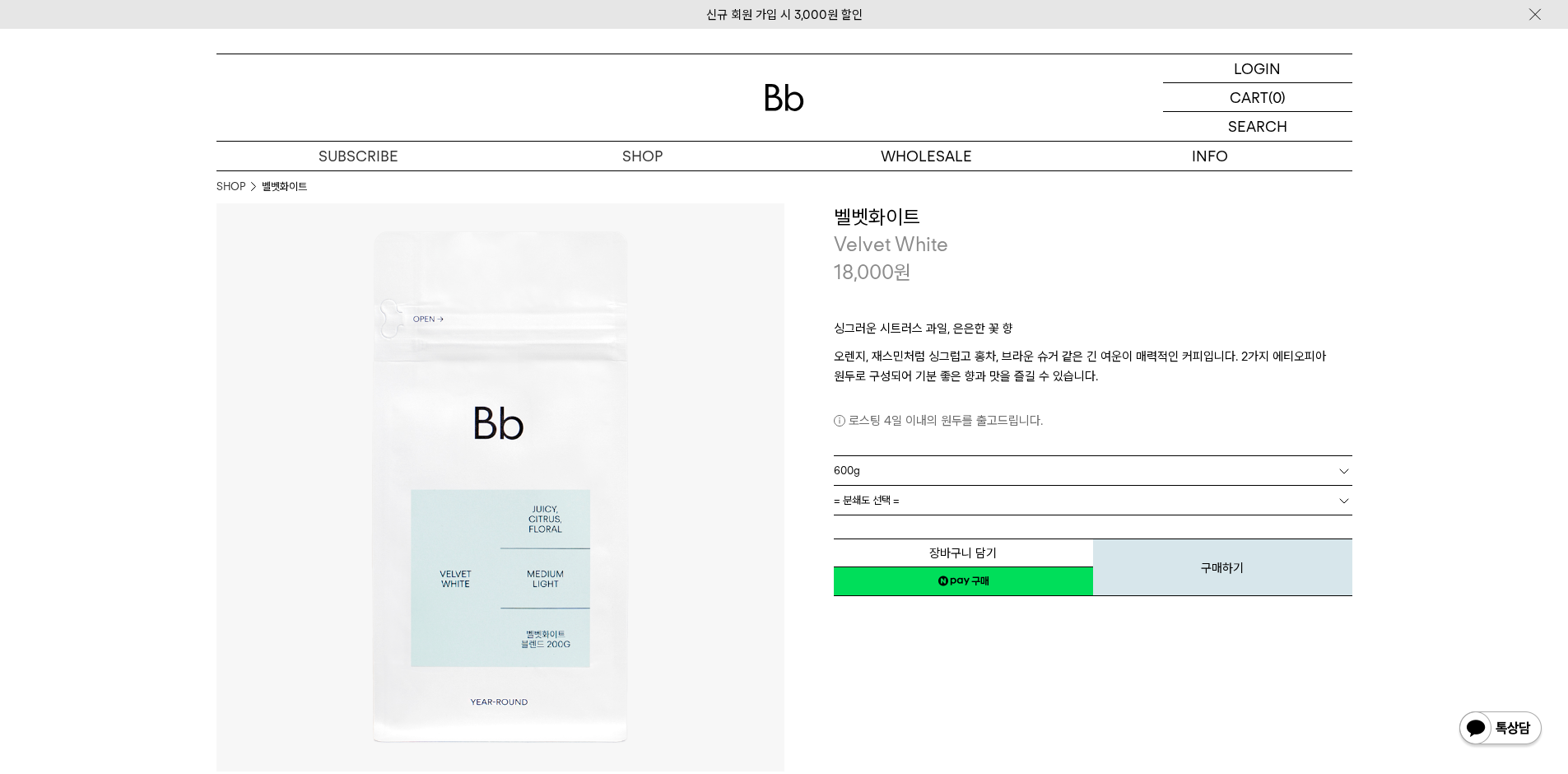
click at [872, 508] on span "= 분쇄도 선택 =" at bounding box center [866, 500] width 66 height 29
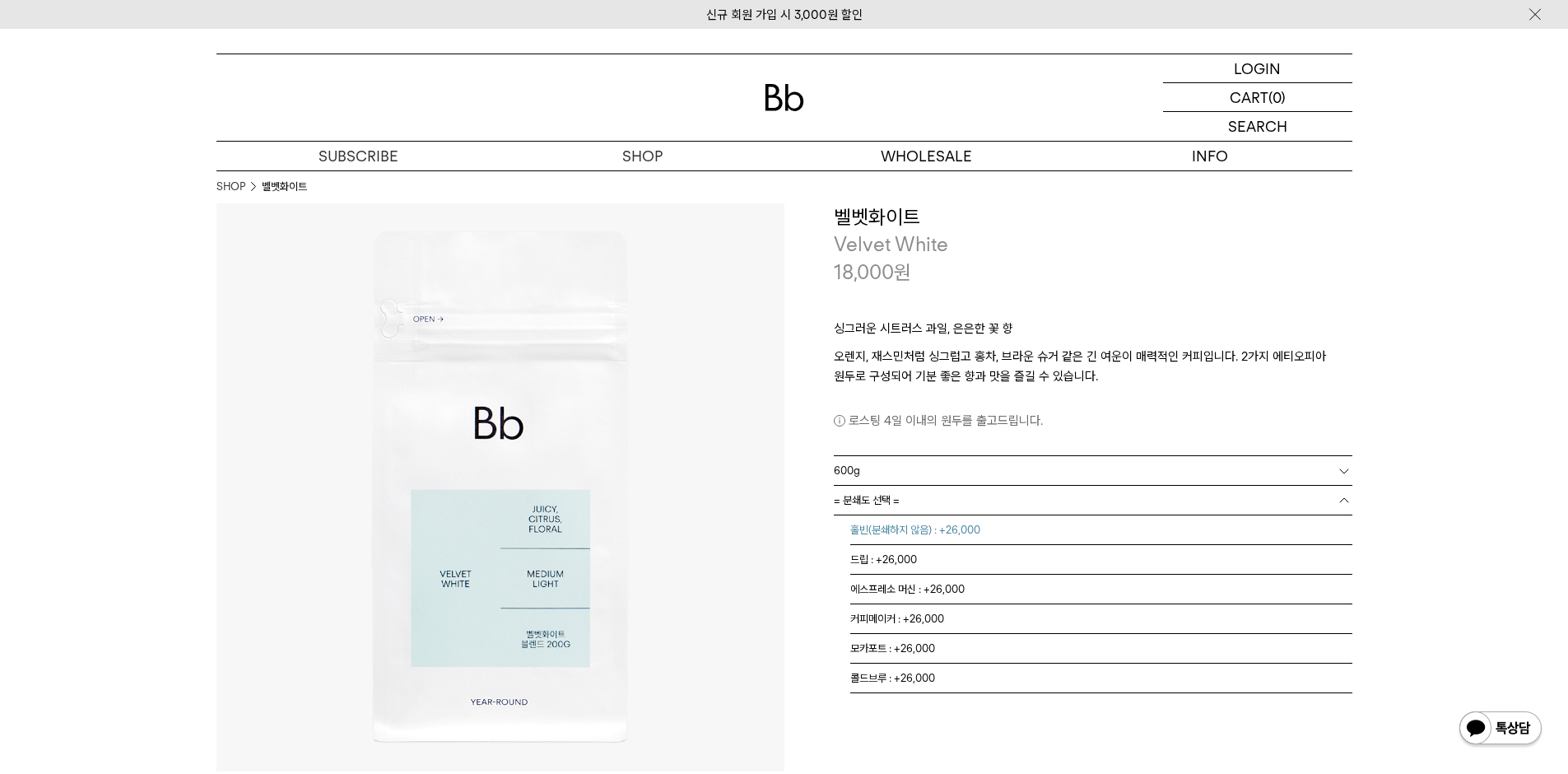
click at [873, 529] on li "홀빈(분쇄하지 않음) : +26,000" at bounding box center [1102, 530] width 503 height 30
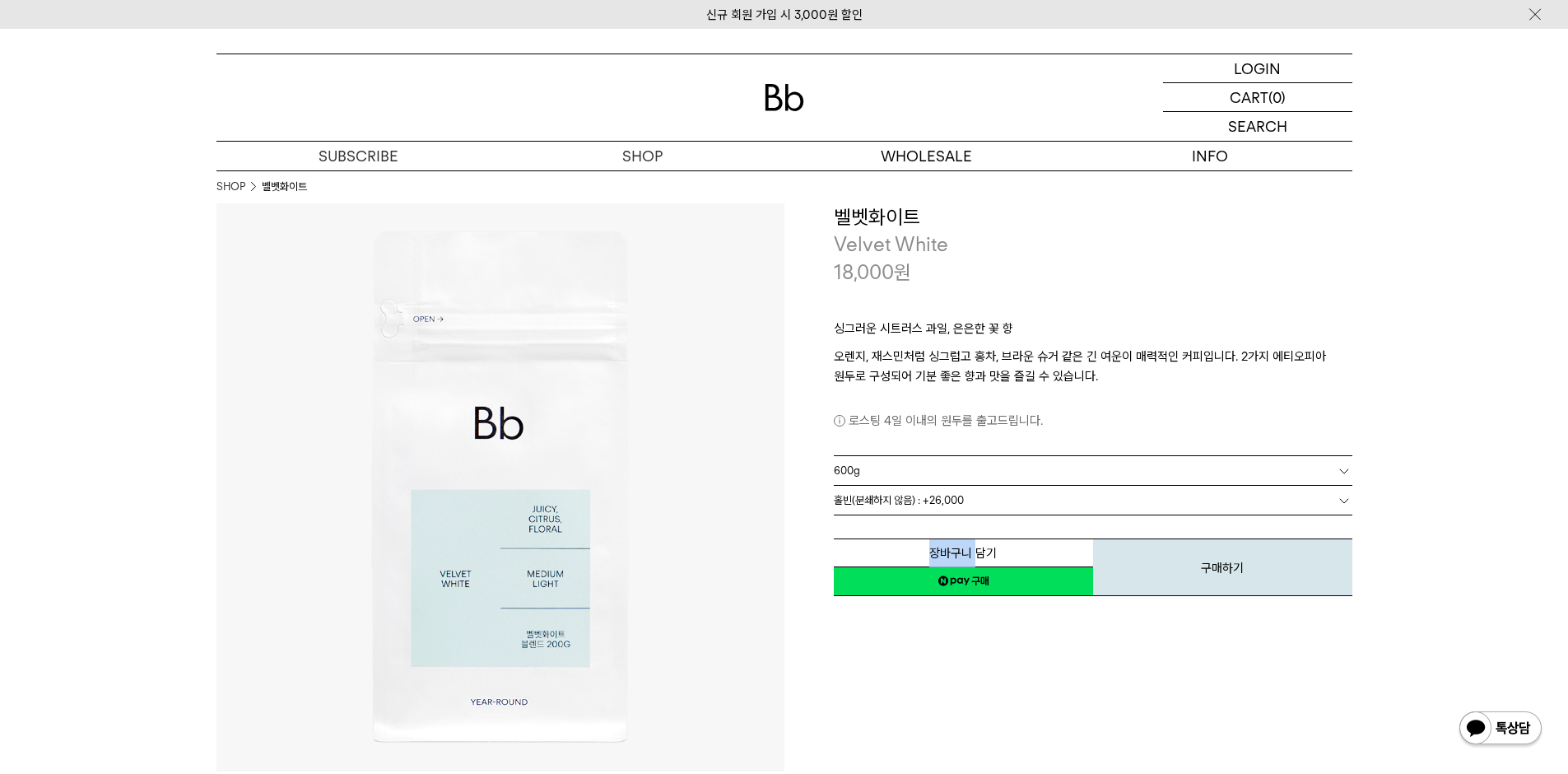
click at [873, 529] on div "장바구니 담기 찜하기 NAVER 네이버 ID로 간편구매 네이버페이 네이버페이 구매하기 찜하기 이전 이벤트 네이버페이 다음 구매하기" at bounding box center [1093, 555] width 518 height 84
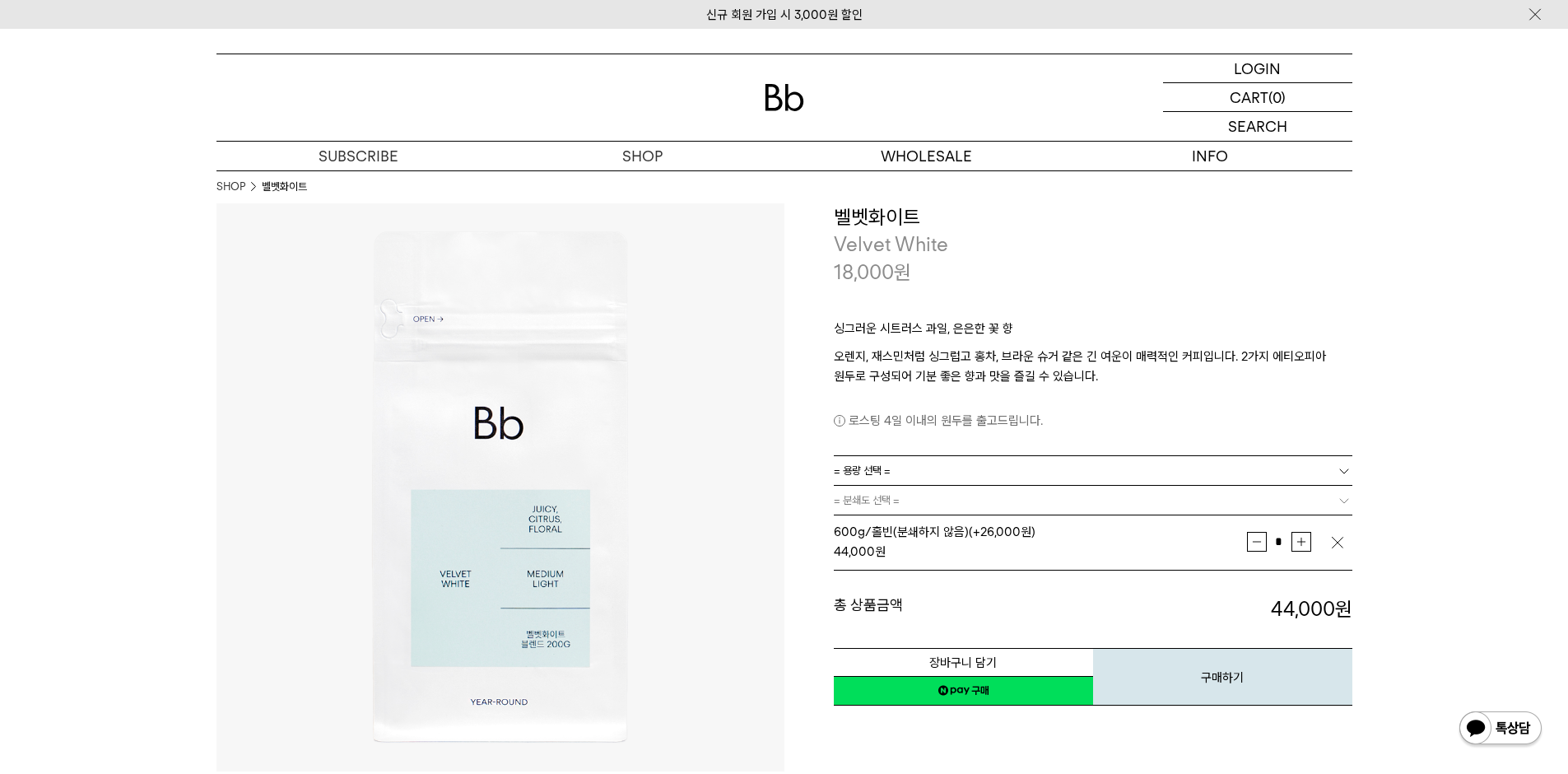
click at [867, 542] on div "44,000 원" at bounding box center [1040, 552] width 413 height 20
click at [861, 473] on span "= 용량 선택 =" at bounding box center [862, 470] width 57 height 29
click at [866, 507] on li "200g" at bounding box center [1102, 501] width 503 height 30
click at [865, 513] on span "= 분쇄도 선택 =" at bounding box center [866, 500] width 66 height 29
click at [866, 503] on span "= 분쇄도 선택 =" at bounding box center [866, 500] width 66 height 29
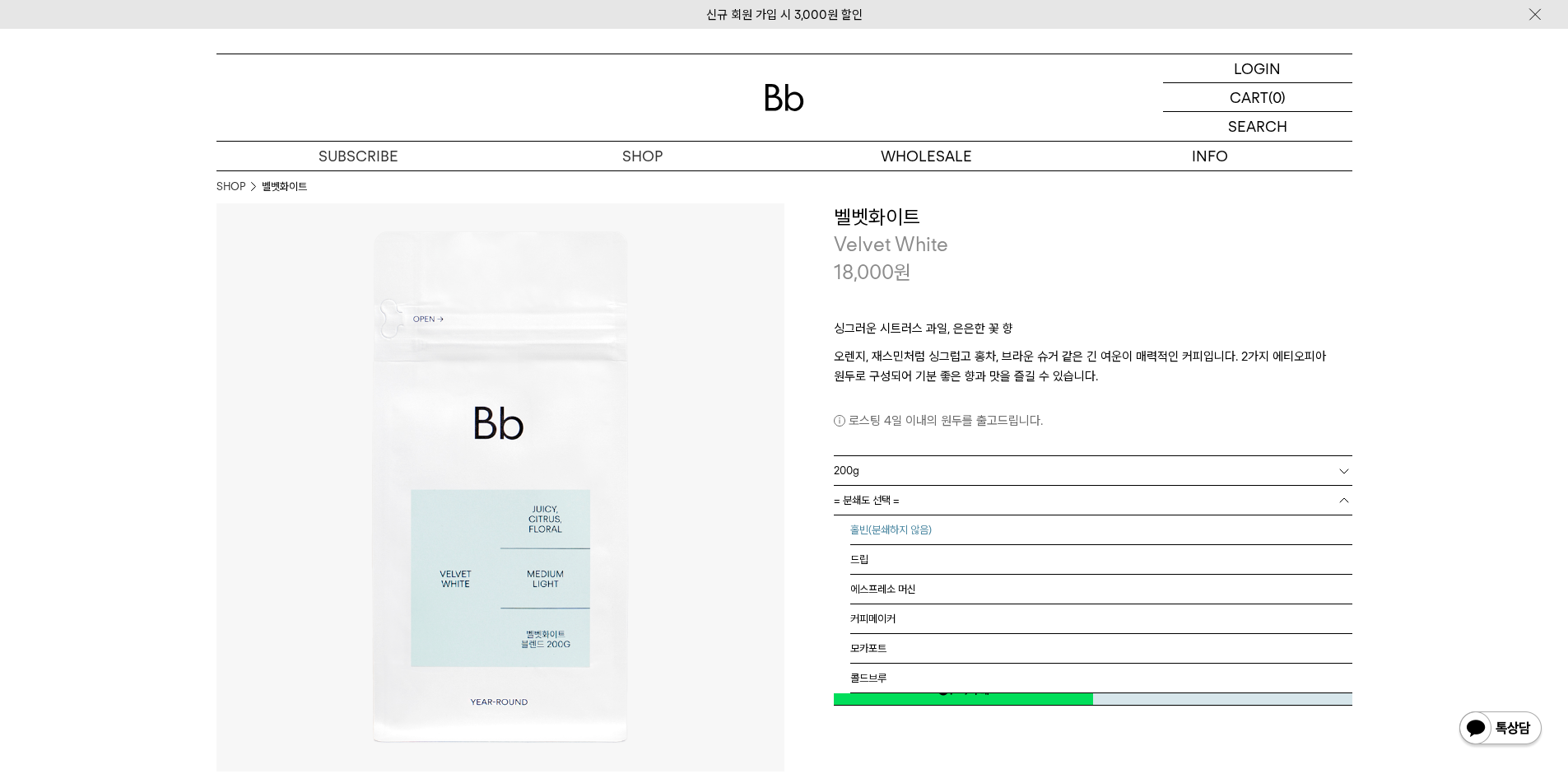
click at [867, 528] on li "홀빈(분쇄하지 않음)" at bounding box center [1102, 530] width 503 height 30
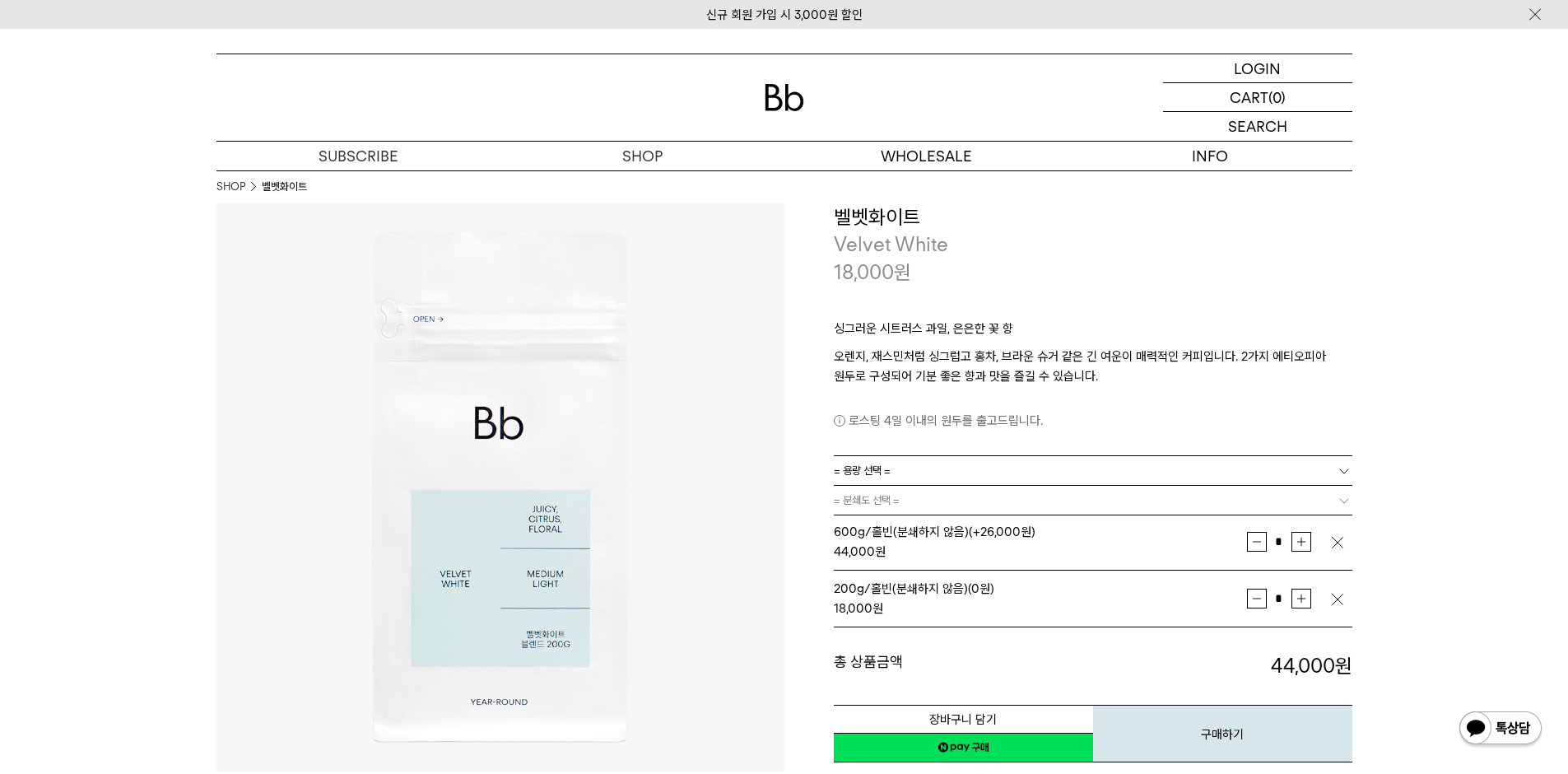
click at [861, 416] on p "로스팅 4일 이내의 원두를 출고드립니다." at bounding box center [1093, 421] width 518 height 20
click at [837, 396] on div "로스팅 4일 이내의 원두를 출고드립니다." at bounding box center [1093, 408] width 518 height 44
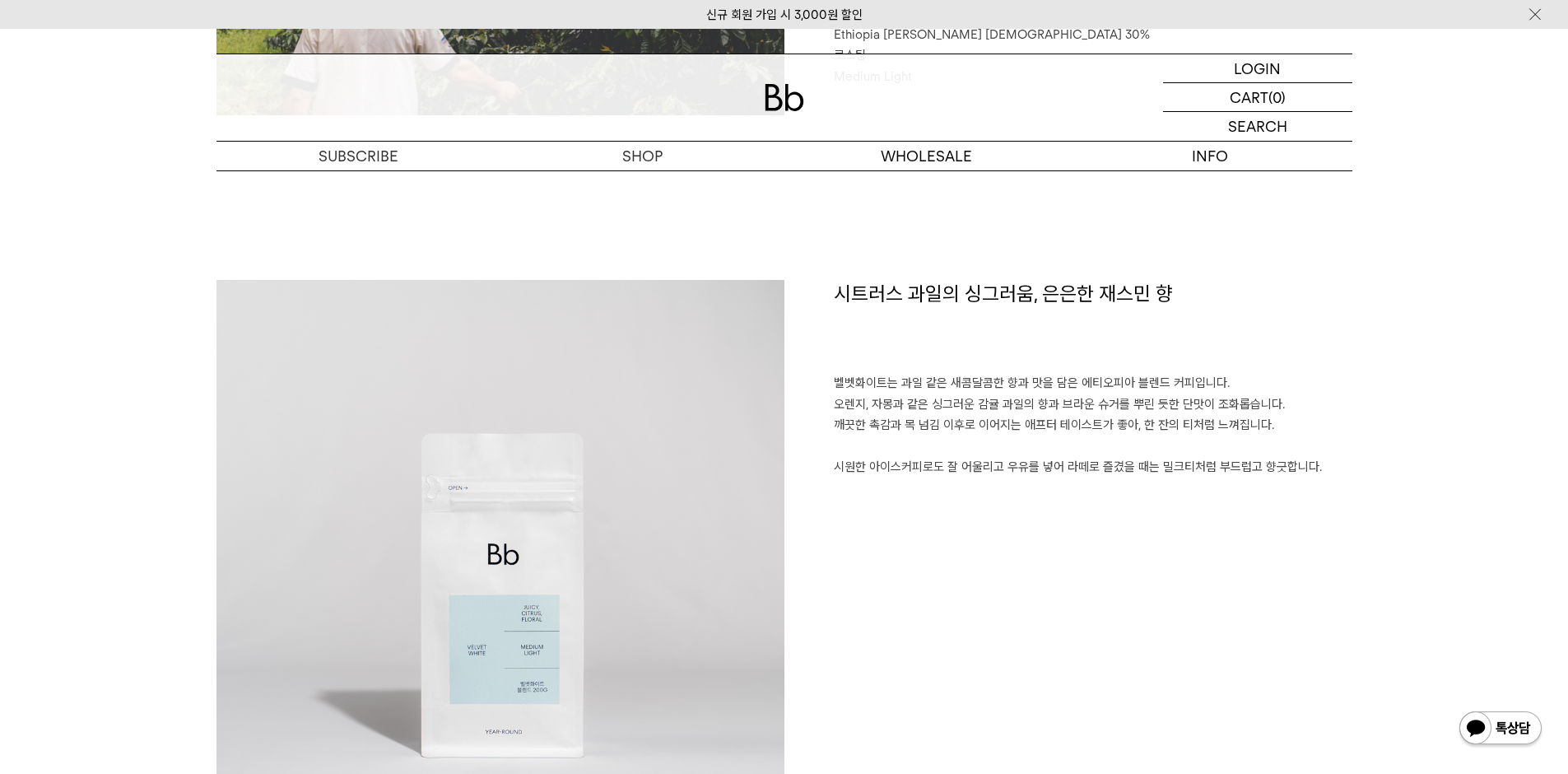
scroll to position [1071, 0]
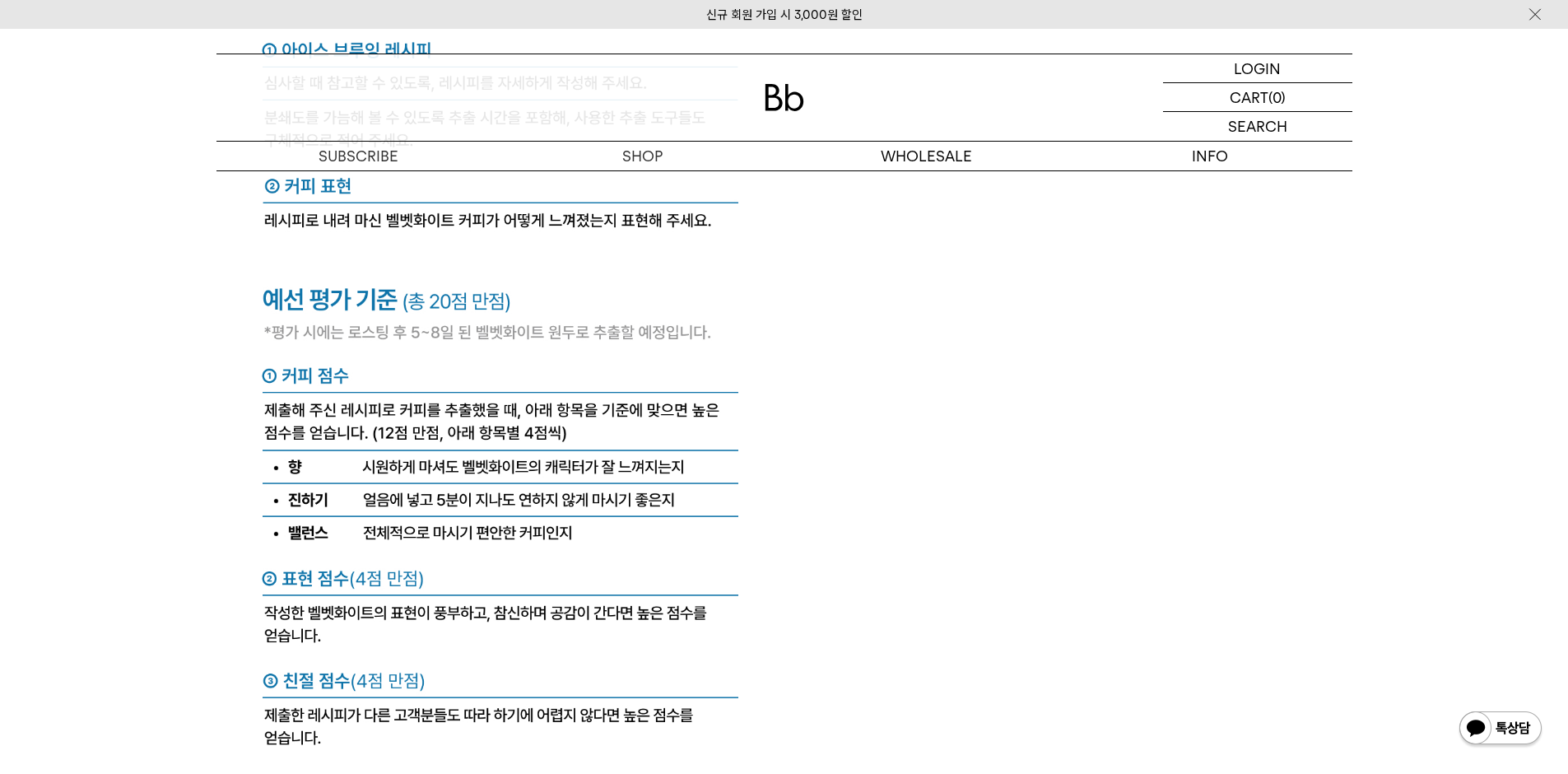
scroll to position [6672, 0]
